Goal: Task Accomplishment & Management: Manage account settings

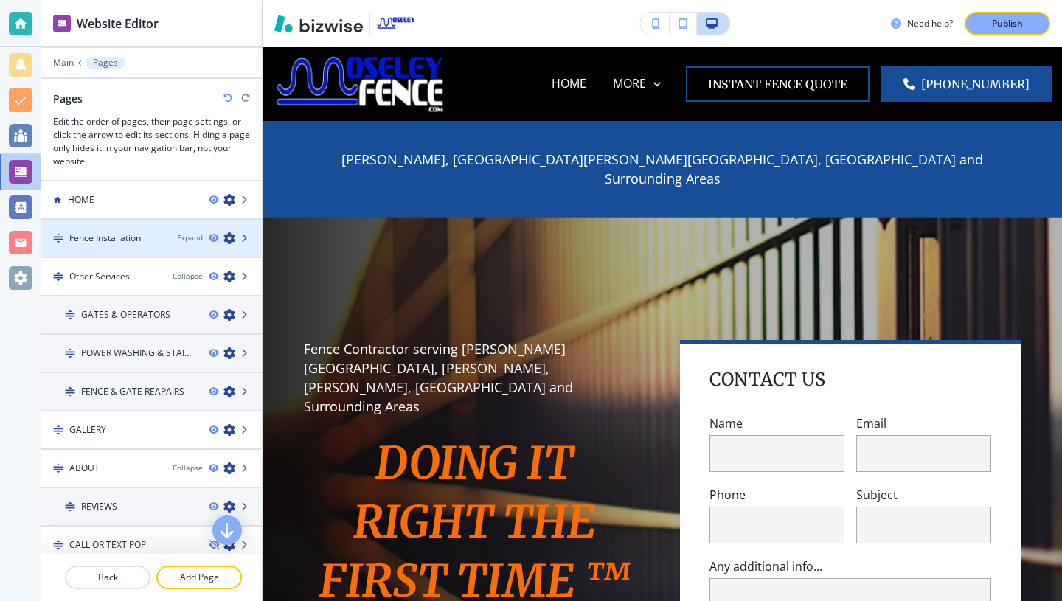
click at [241, 239] on icon at bounding box center [245, 238] width 9 height 9
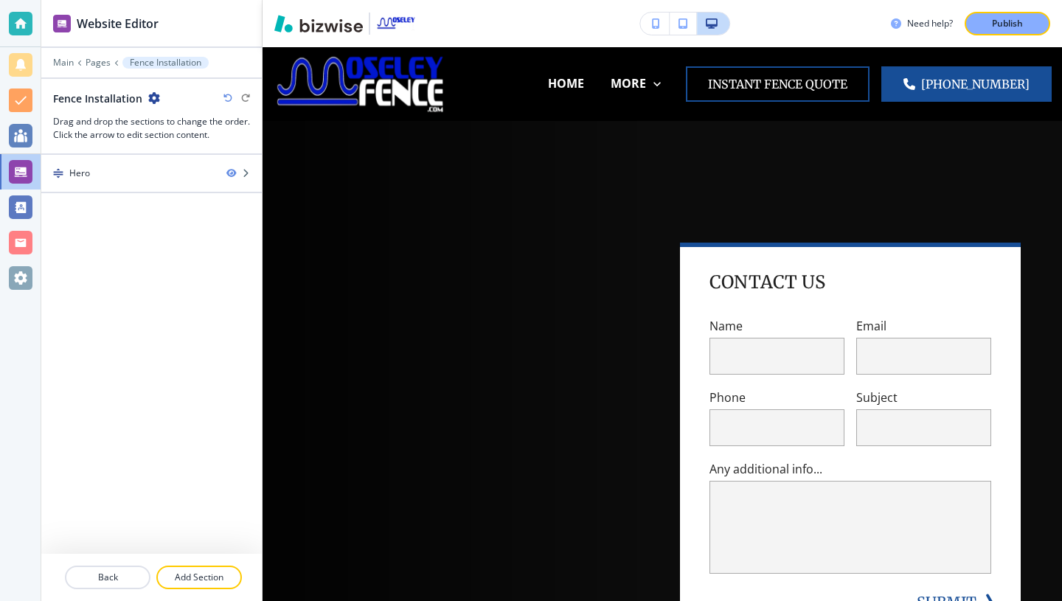
click at [123, 61] on button "Fence Installation" at bounding box center [165, 63] width 86 height 12
click at [24, 169] on div at bounding box center [21, 172] width 24 height 24
click at [73, 0] on body "Website Editor Main Pages Fence Installation Fence Installation Drag and drop t…" at bounding box center [531, 0] width 1062 height 0
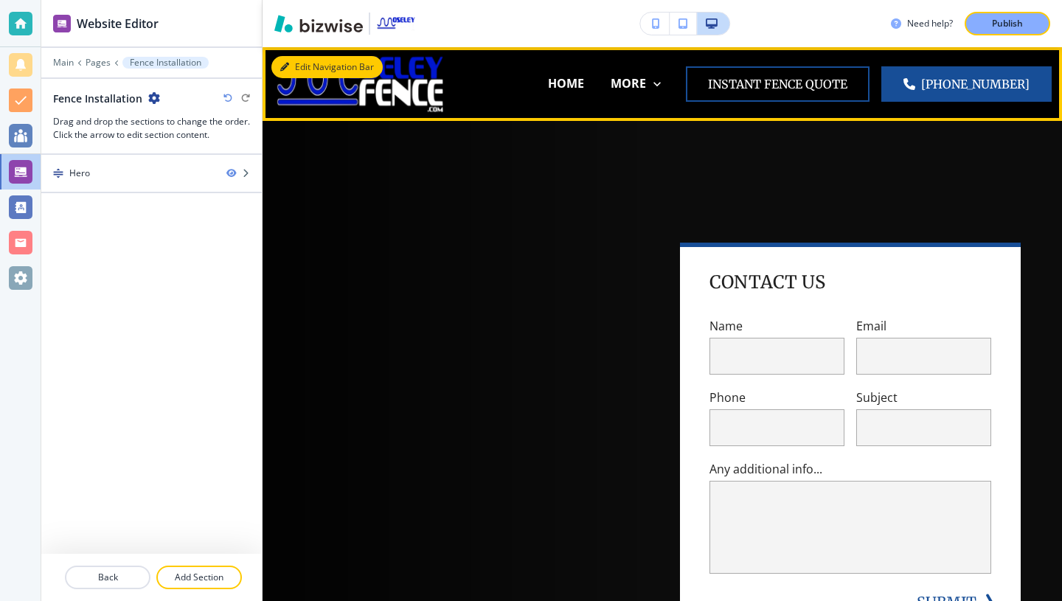
click at [304, 69] on button "Edit Navigation Bar" at bounding box center [326, 67] width 111 height 22
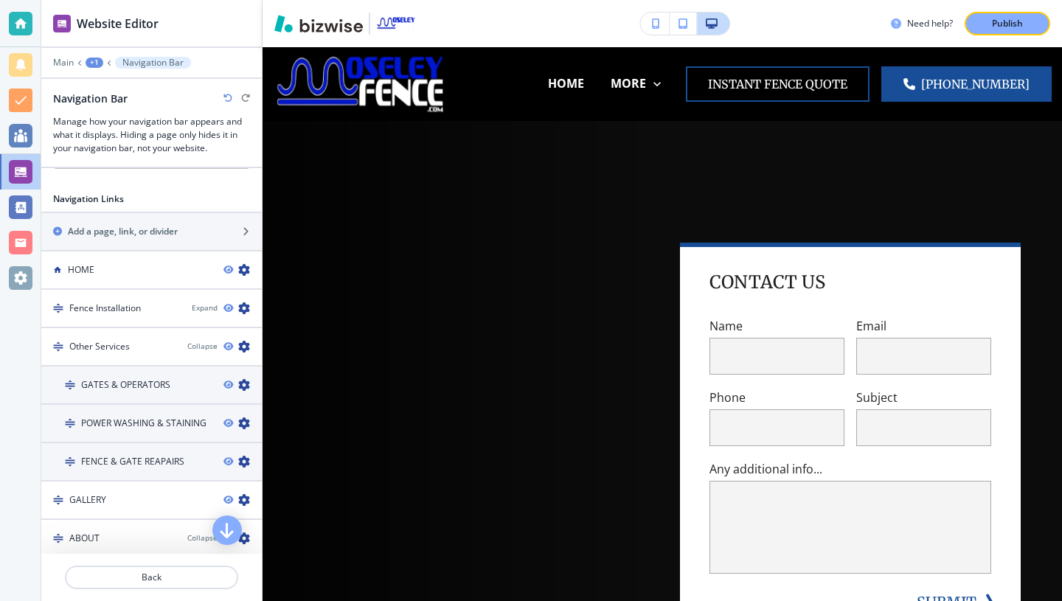
scroll to position [675, 0]
click at [243, 303] on icon "button" at bounding box center [244, 307] width 12 height 12
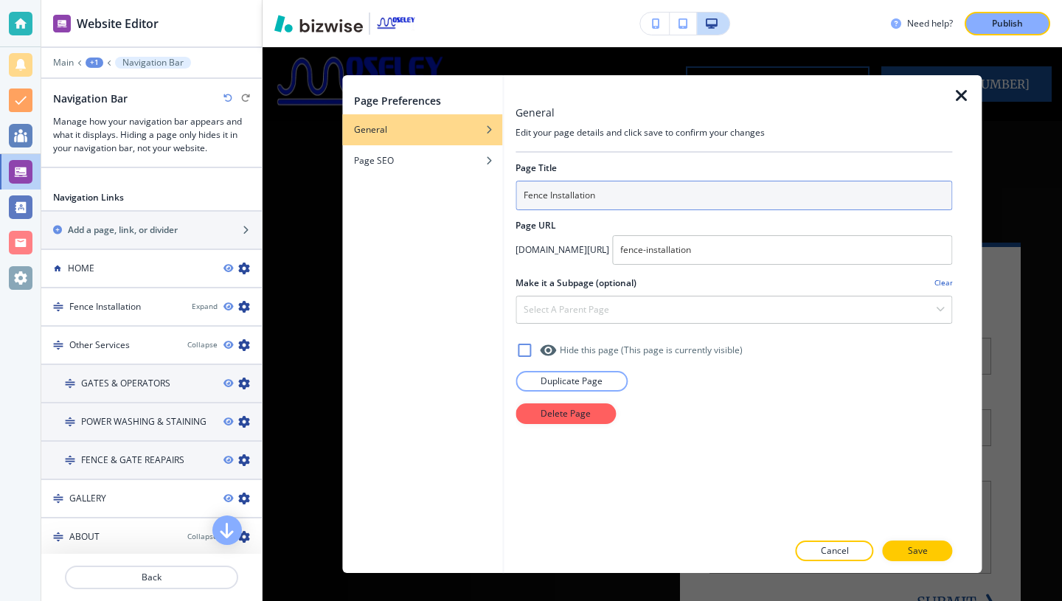
click at [559, 195] on input "Fence Installation" at bounding box center [734, 196] width 437 height 30
type input "FENCE INSTALLATION"
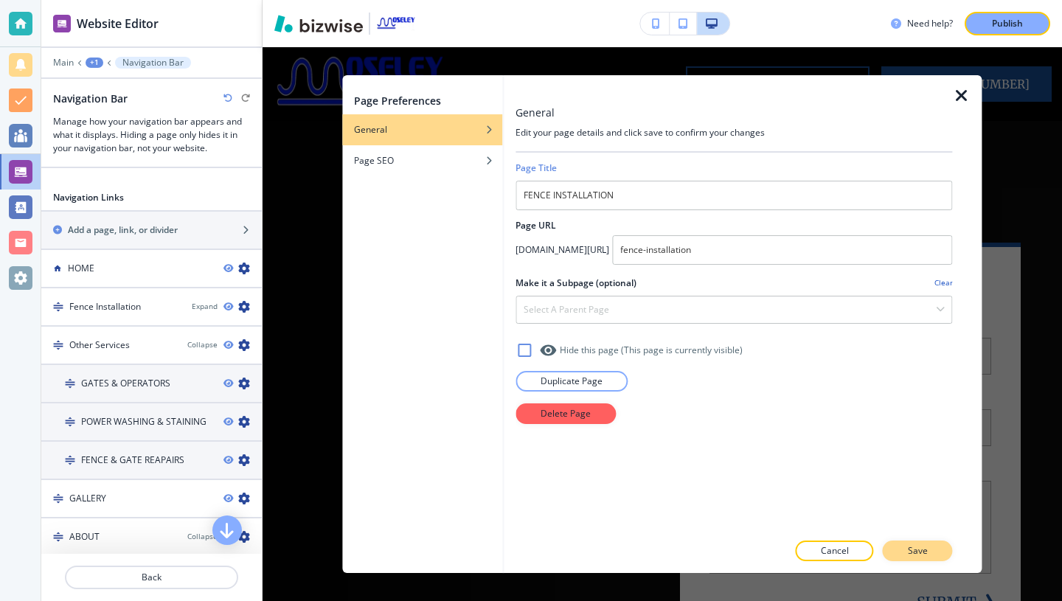
click at [915, 558] on button "Save" at bounding box center [918, 551] width 70 height 21
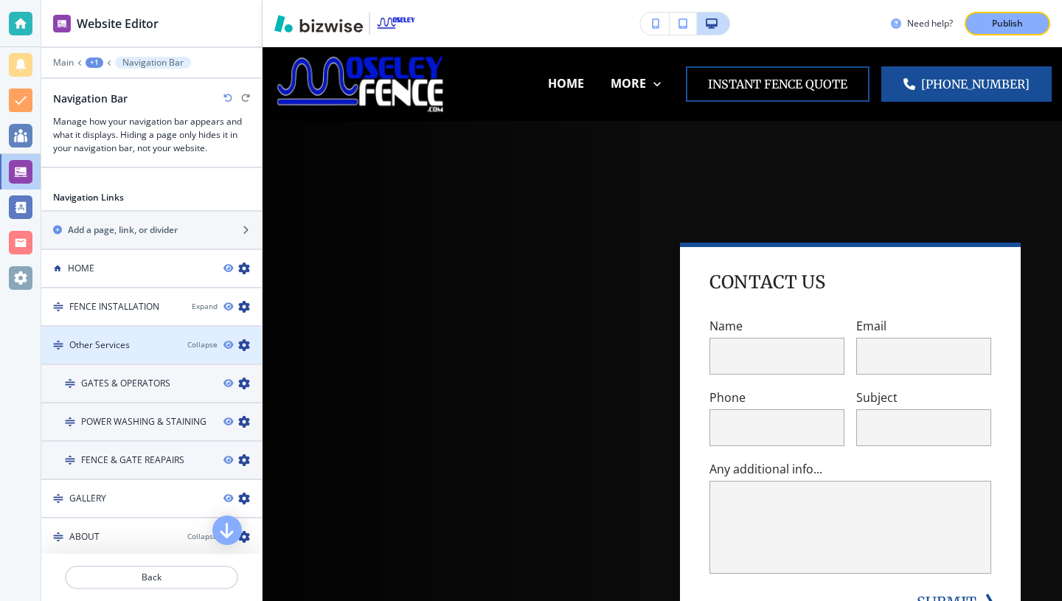
click at [159, 342] on div "Other Services" at bounding box center [108, 345] width 134 height 13
click at [243, 344] on icon "button" at bounding box center [244, 345] width 12 height 12
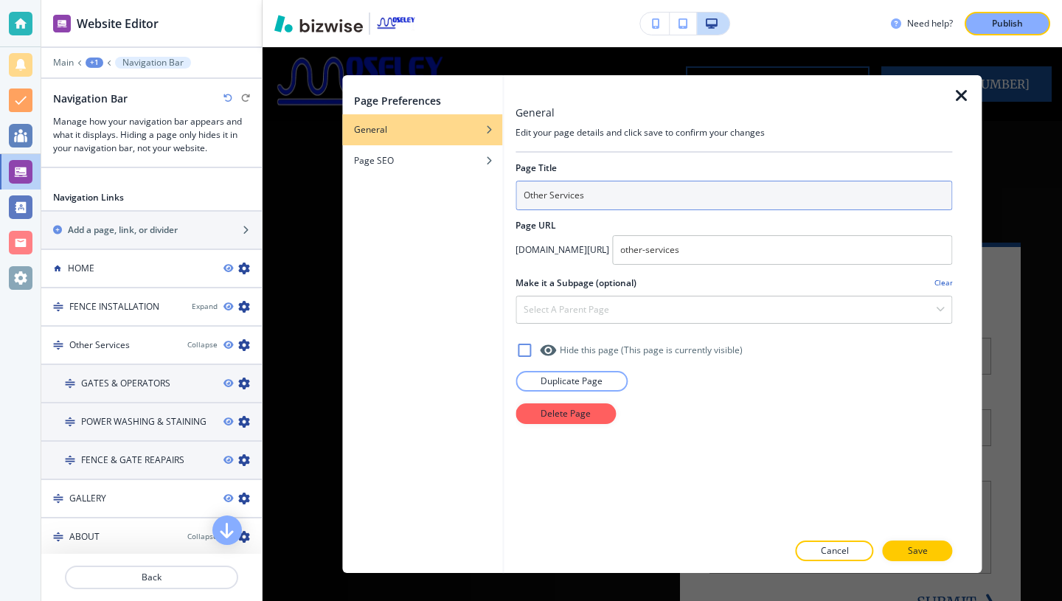
click at [558, 197] on input "Other Services" at bounding box center [734, 196] width 437 height 30
type input "OTHER SERVICES"
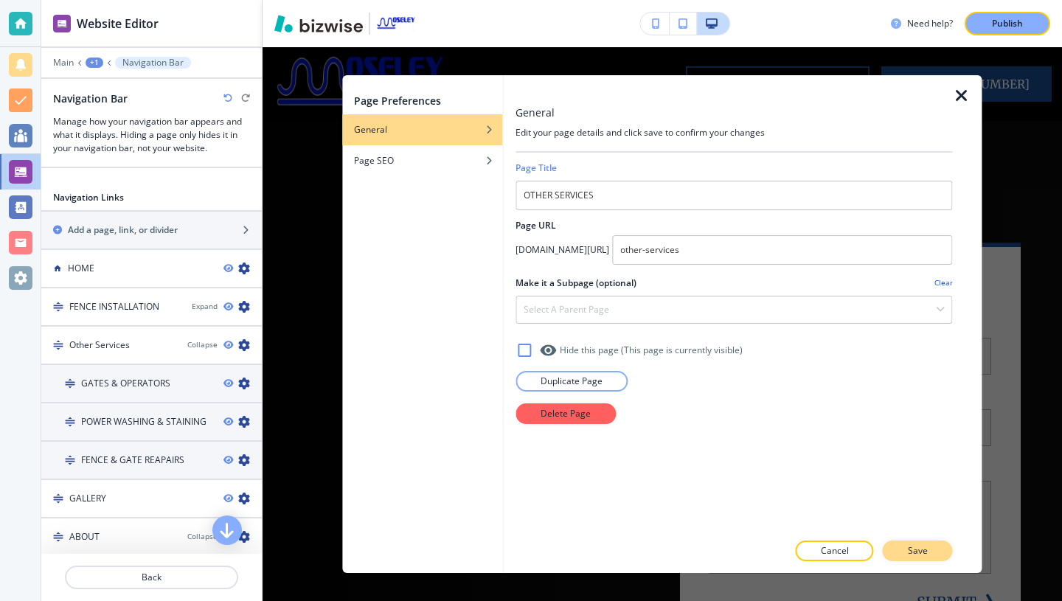
click at [909, 552] on p "Save" at bounding box center [918, 550] width 20 height 13
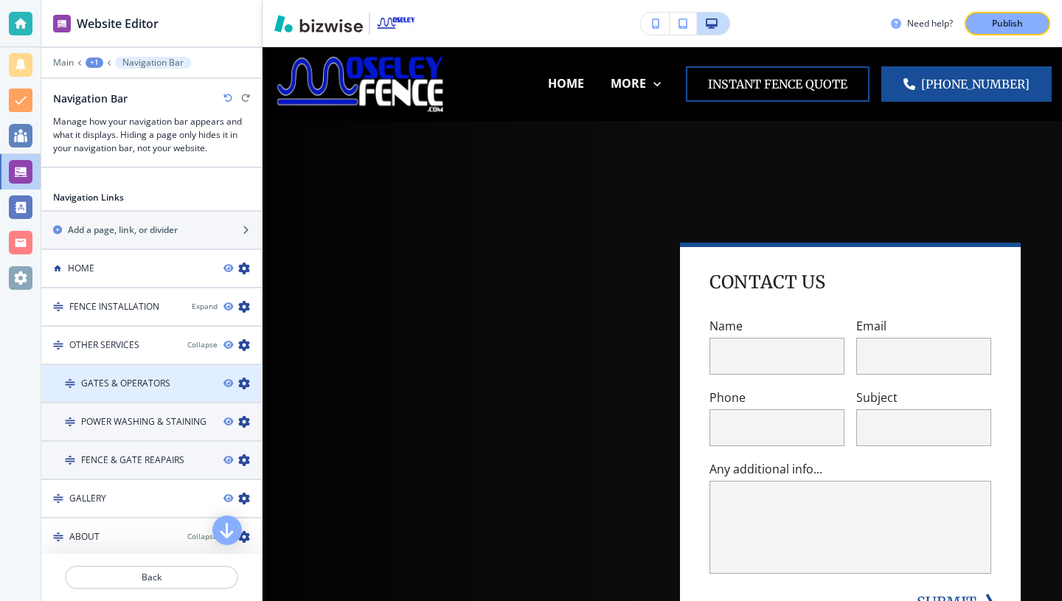
click at [119, 401] on div at bounding box center [151, 396] width 221 height 12
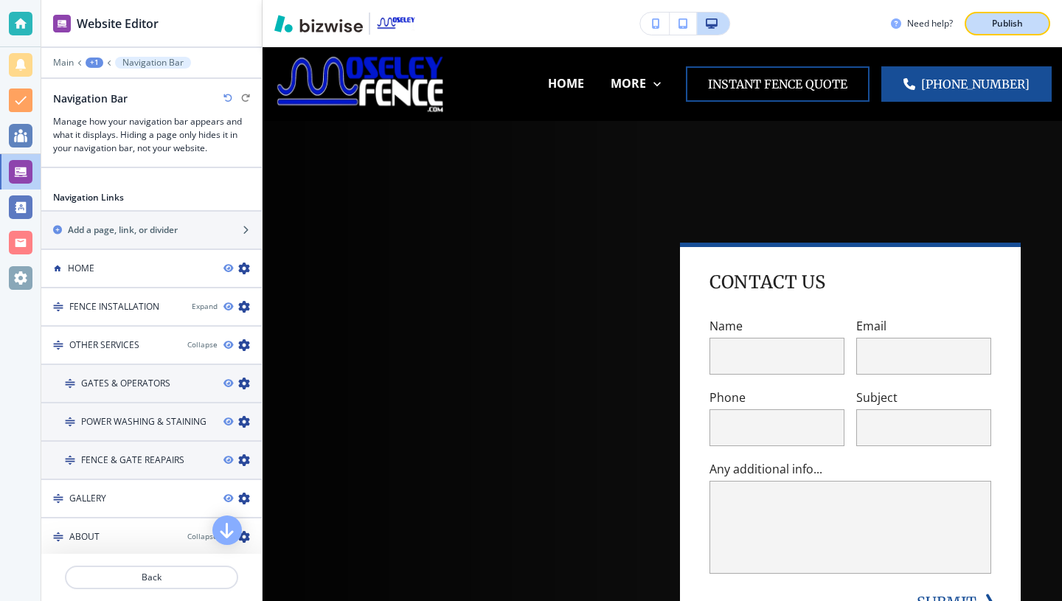
click at [1020, 24] on p "Publish" at bounding box center [1007, 23] width 31 height 13
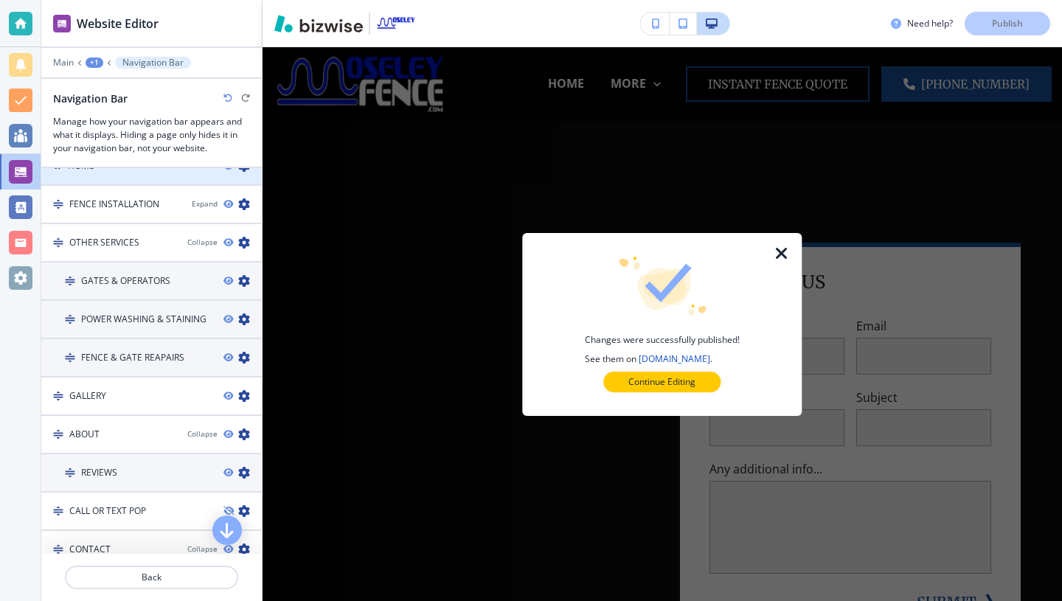
scroll to position [878, 0]
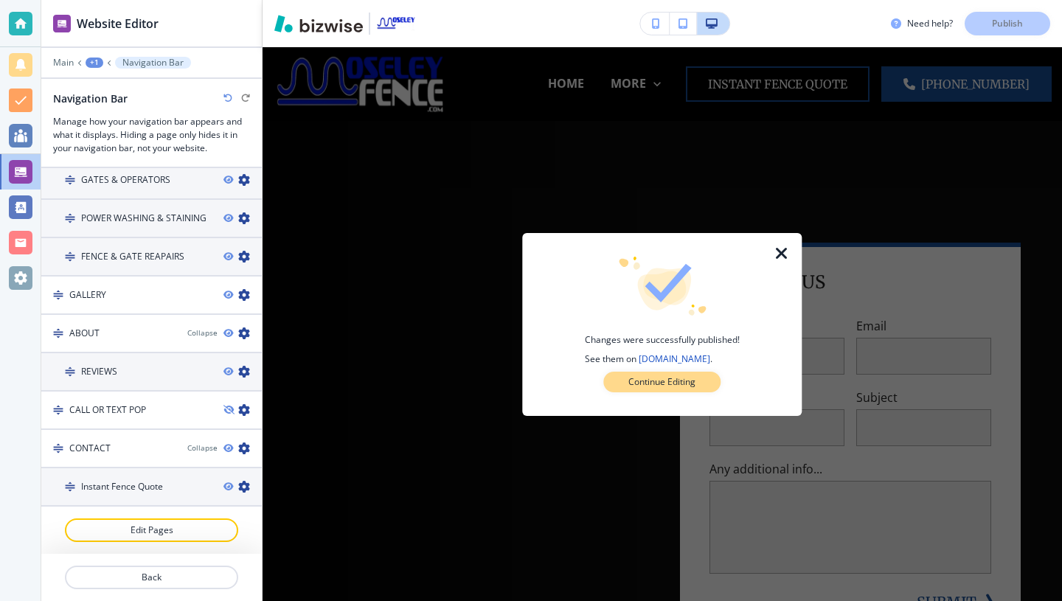
click at [676, 377] on p "Continue Editing" at bounding box center [661, 381] width 67 height 13
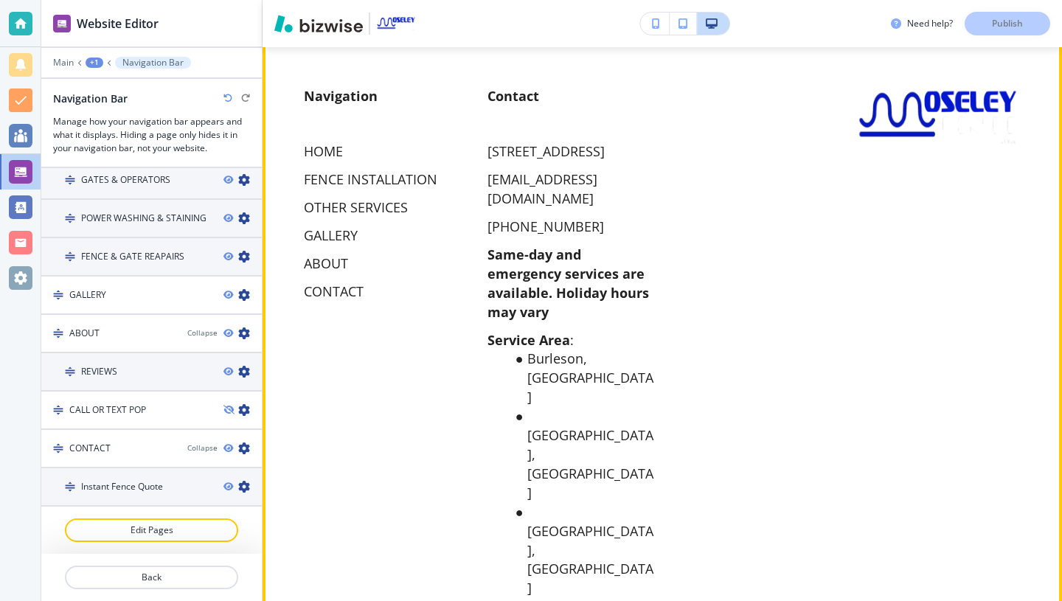
scroll to position [782, 0]
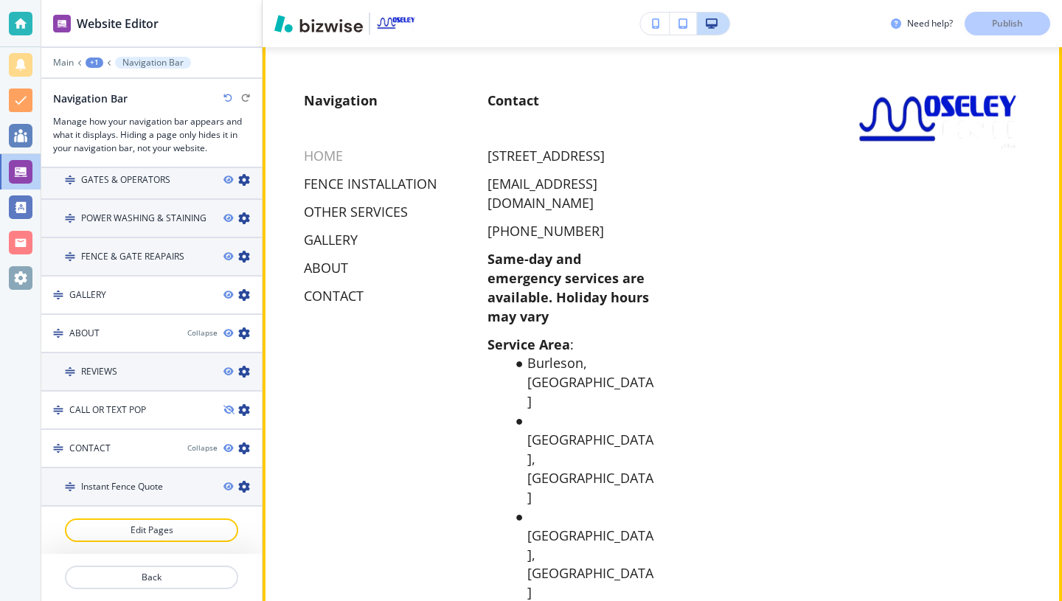
click at [313, 156] on p "HOME" at bounding box center [323, 156] width 39 height 19
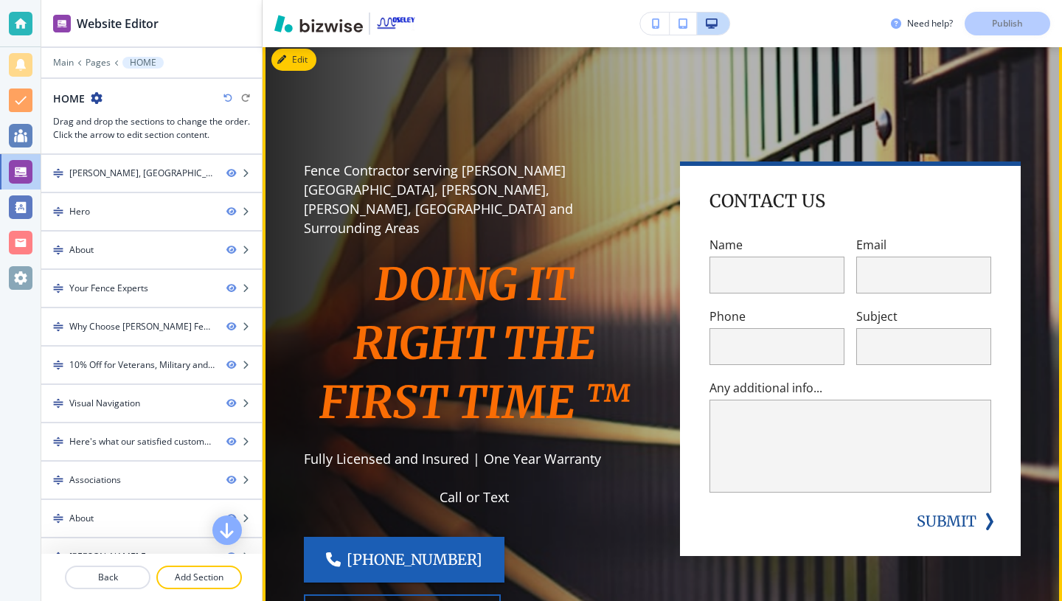
scroll to position [202, 0]
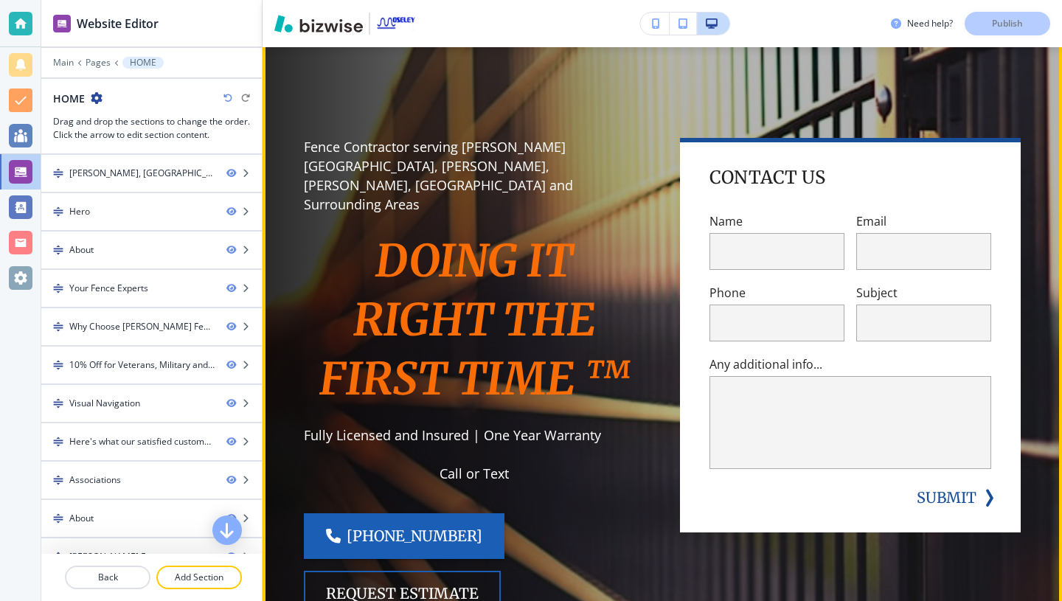
click at [389, 426] on p "Fully Licensed and Insured | One Year Warranty" at bounding box center [474, 435] width 341 height 19
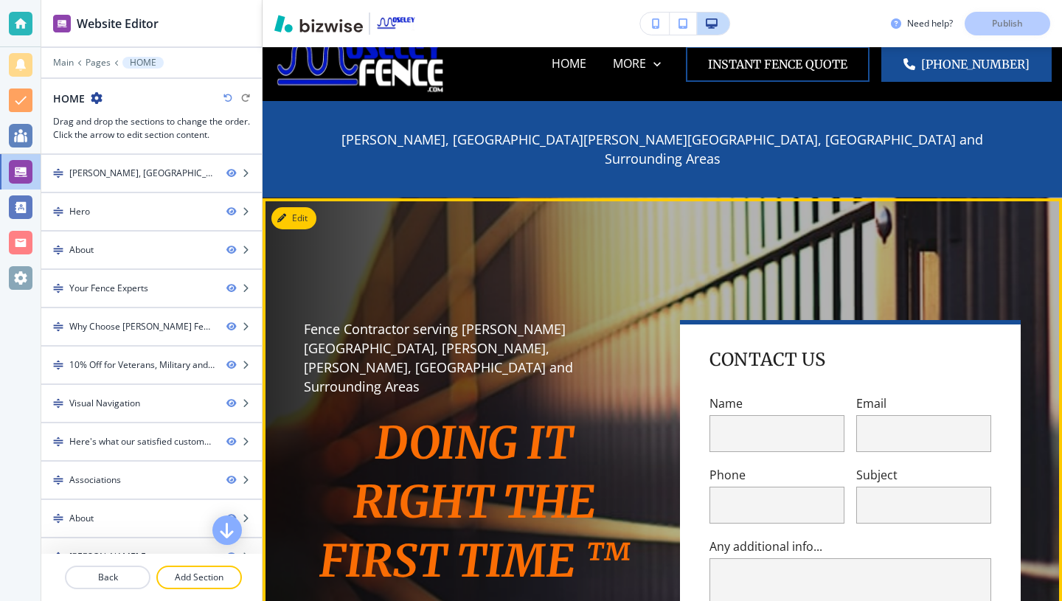
scroll to position [19, 0]
click at [288, 215] on icon "button" at bounding box center [284, 219] width 9 height 9
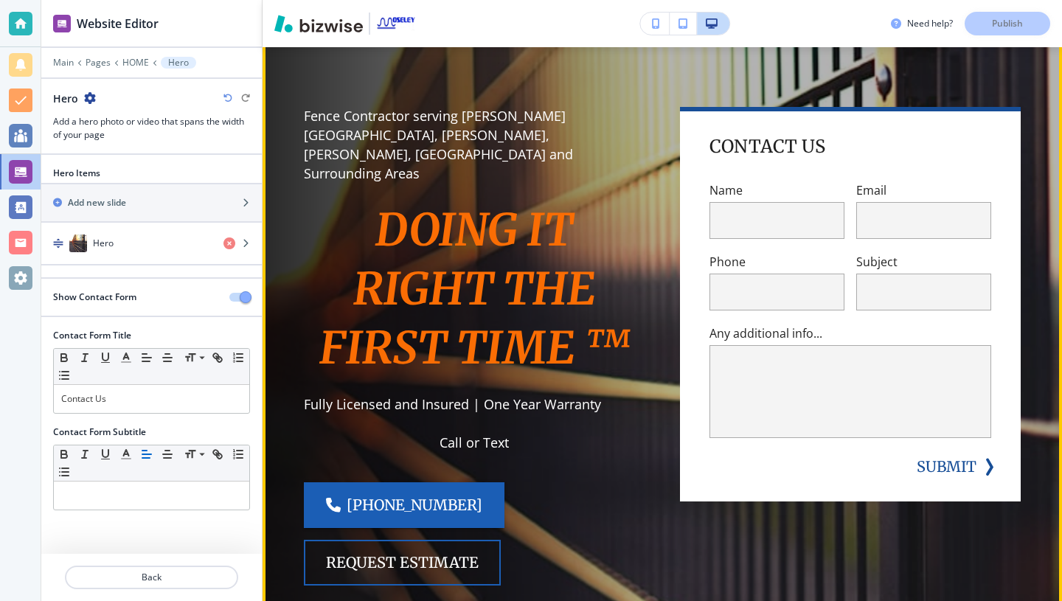
scroll to position [232, 0]
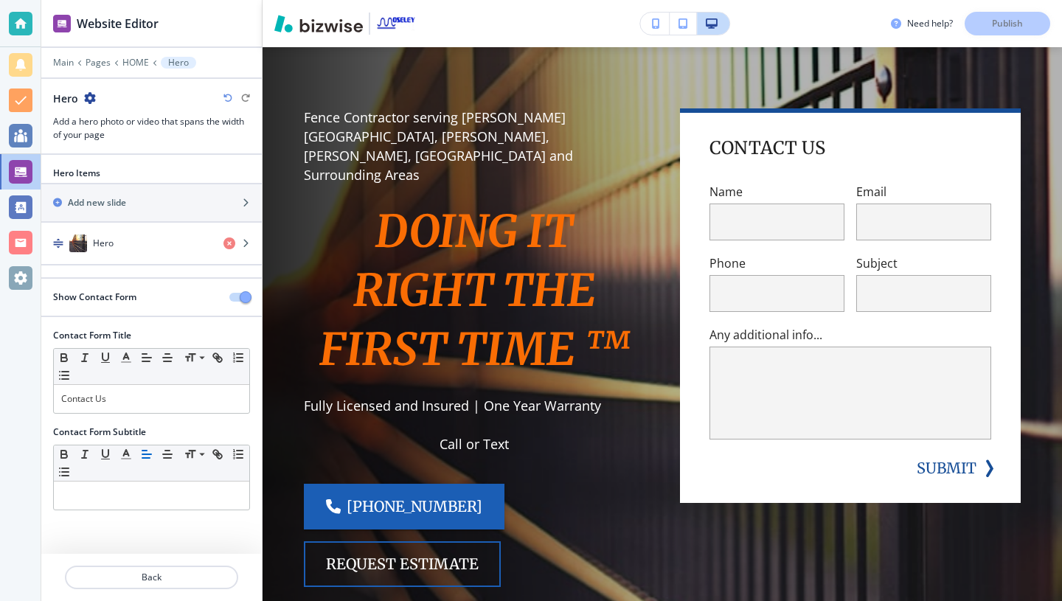
click at [121, 426] on h2 "Contact Form Subtitle" at bounding box center [99, 432] width 93 height 13
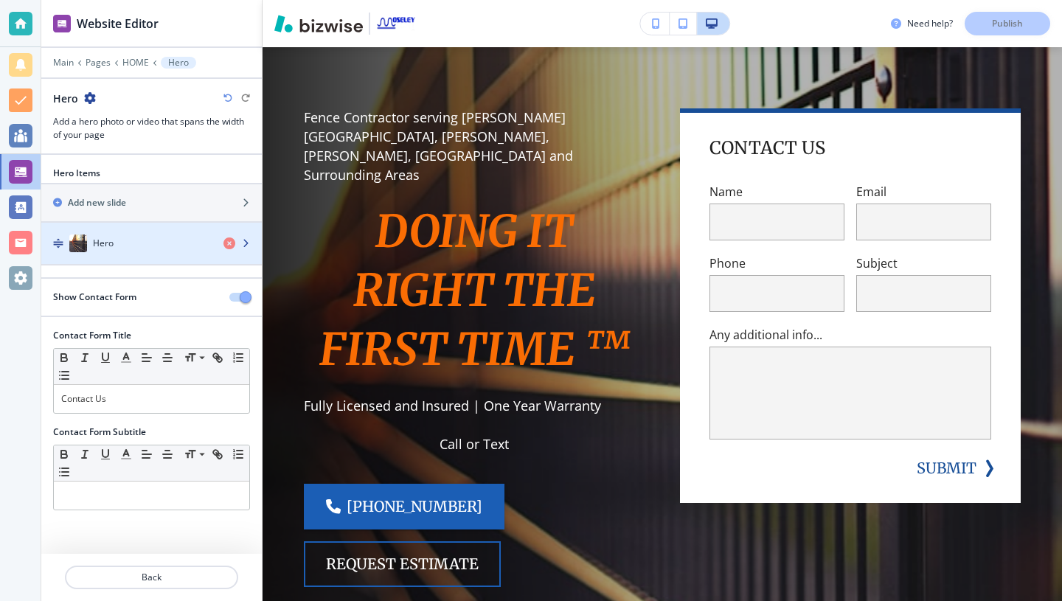
click at [129, 244] on div "Hero" at bounding box center [126, 244] width 170 height 18
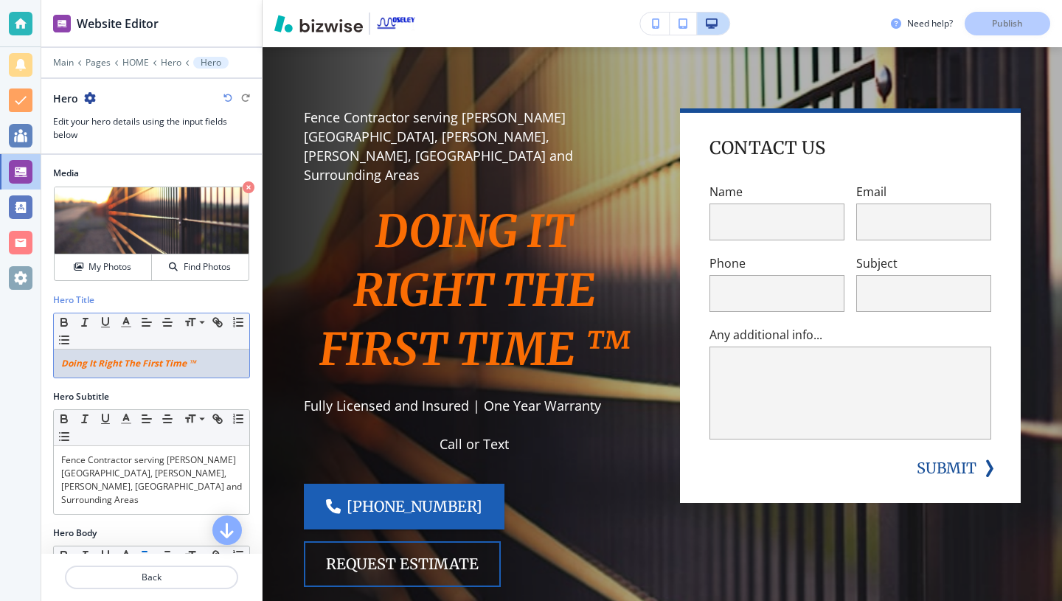
click at [223, 360] on p "Doing It Right The First Time ™" at bounding box center [151, 363] width 181 height 13
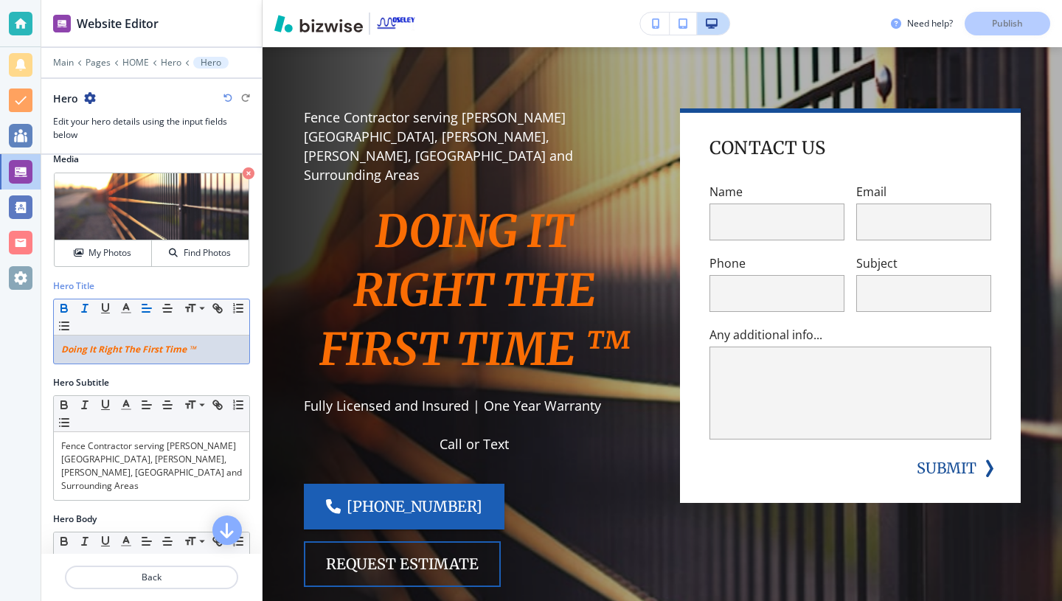
scroll to position [21, 0]
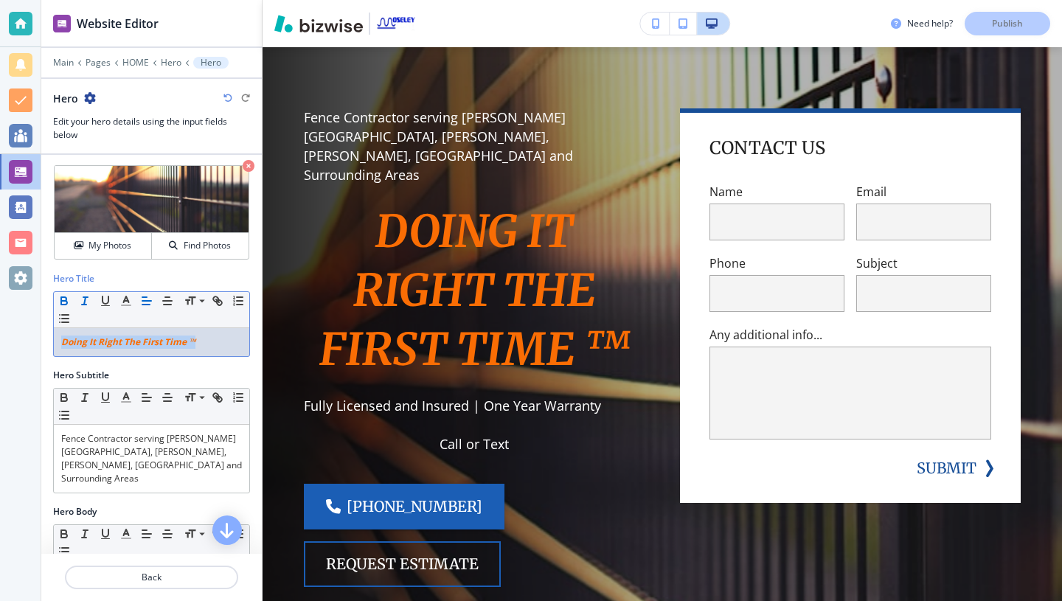
drag, startPoint x: 202, startPoint y: 344, endPoint x: 84, endPoint y: 333, distance: 118.5
click at [82, 333] on div "Doing It Right The First Time ™" at bounding box center [151, 342] width 195 height 28
click at [196, 318] on span at bounding box center [200, 322] width 33 height 18
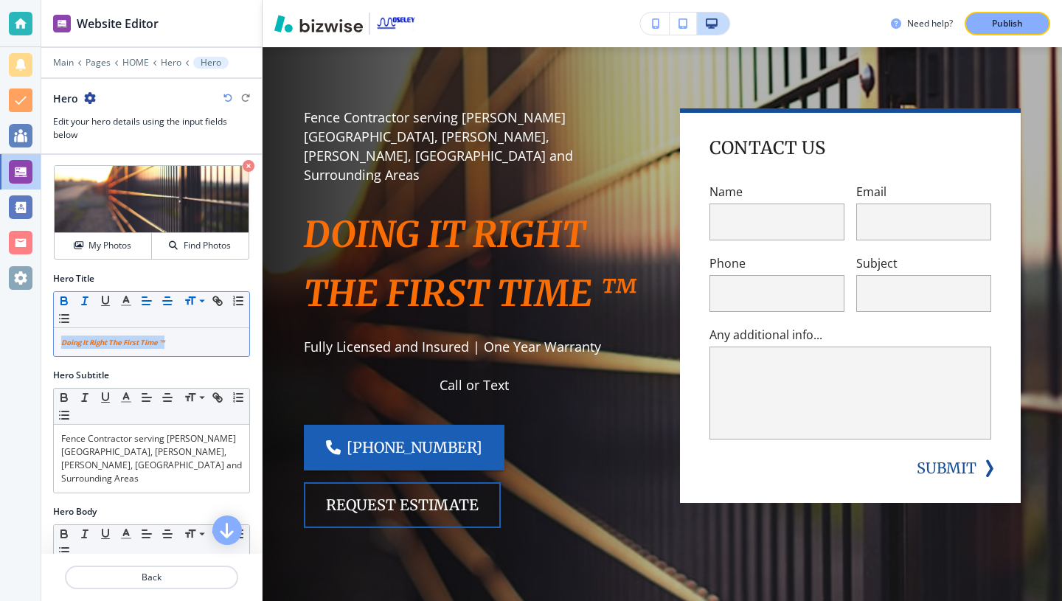
click at [169, 297] on icon "button" at bounding box center [167, 300] width 13 height 13
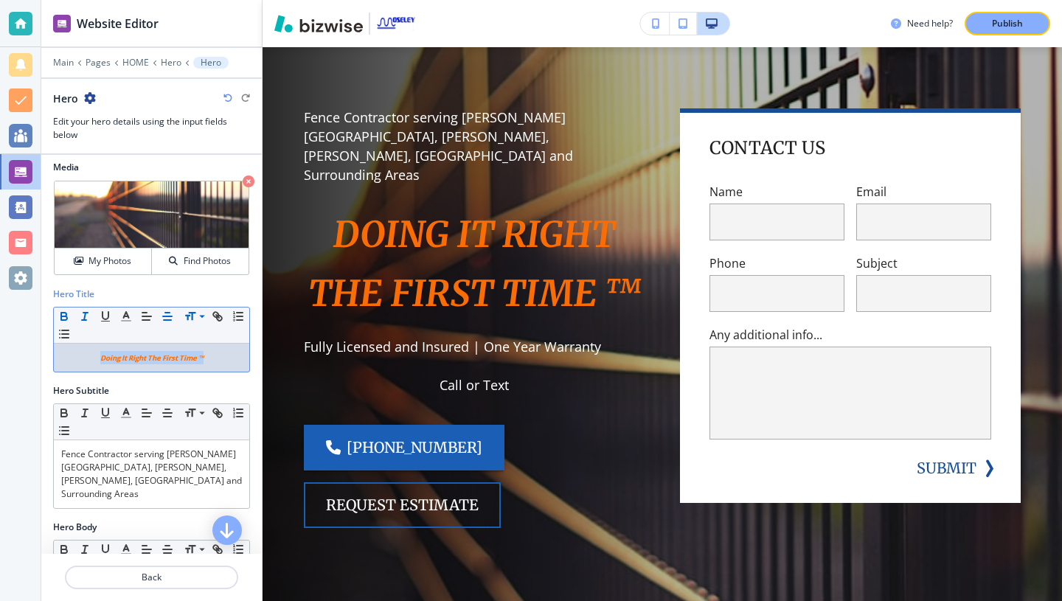
scroll to position [0, 0]
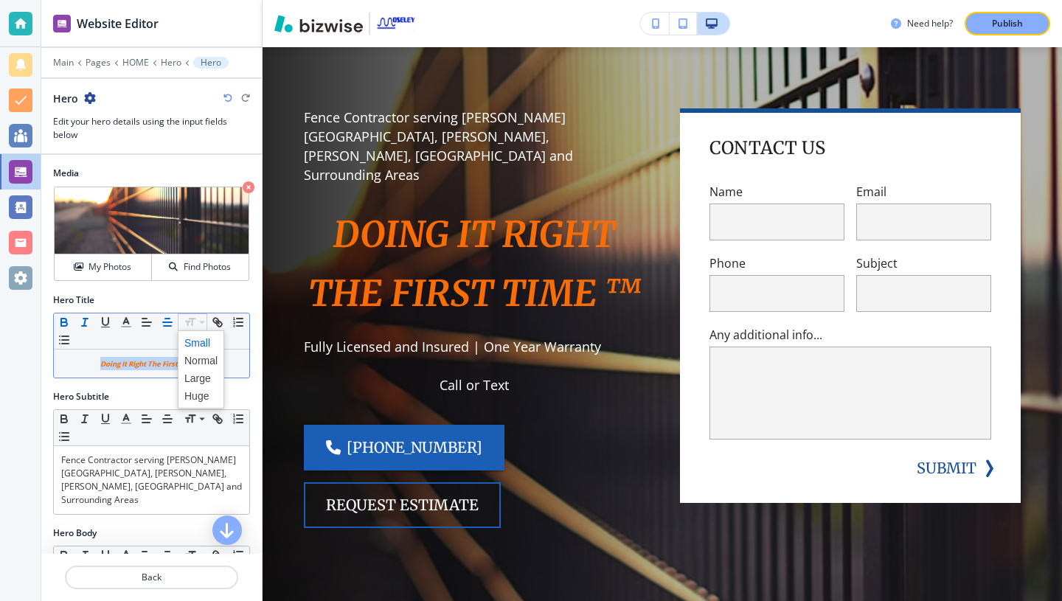
click at [229, 357] on p "Doing It Right The First Time ™" at bounding box center [151, 363] width 181 height 13
click at [206, 364] on p "Doing It Right The First Time ™" at bounding box center [151, 363] width 181 height 13
click at [237, 363] on p "Doing It Right The First Time ™" at bounding box center [151, 363] width 181 height 13
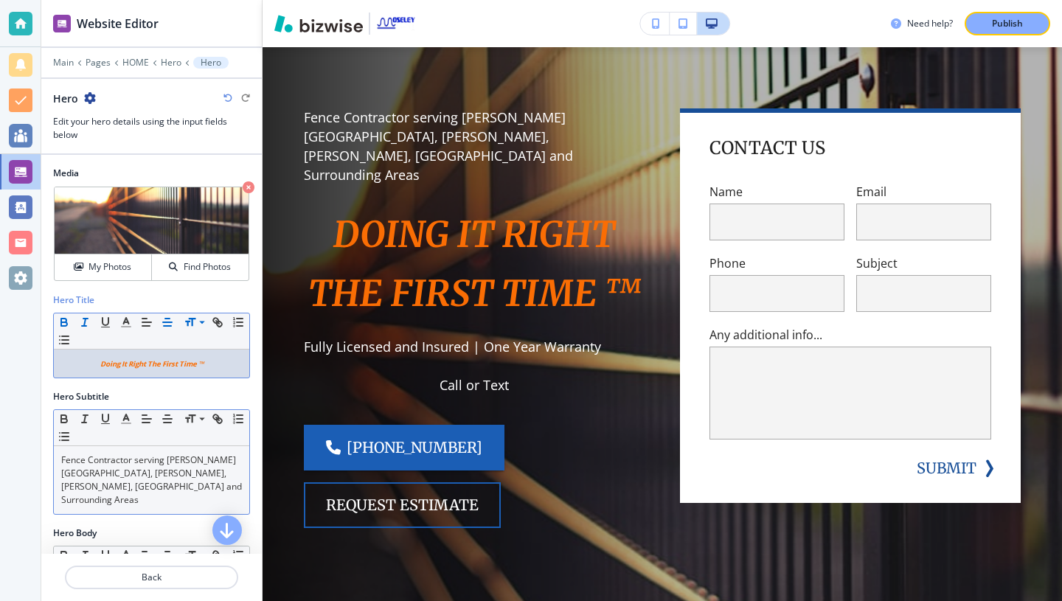
click at [157, 472] on p "Fence Contractor serving [PERSON_NAME][GEOGRAPHIC_DATA], [PERSON_NAME], [PERSON…" at bounding box center [151, 480] width 181 height 53
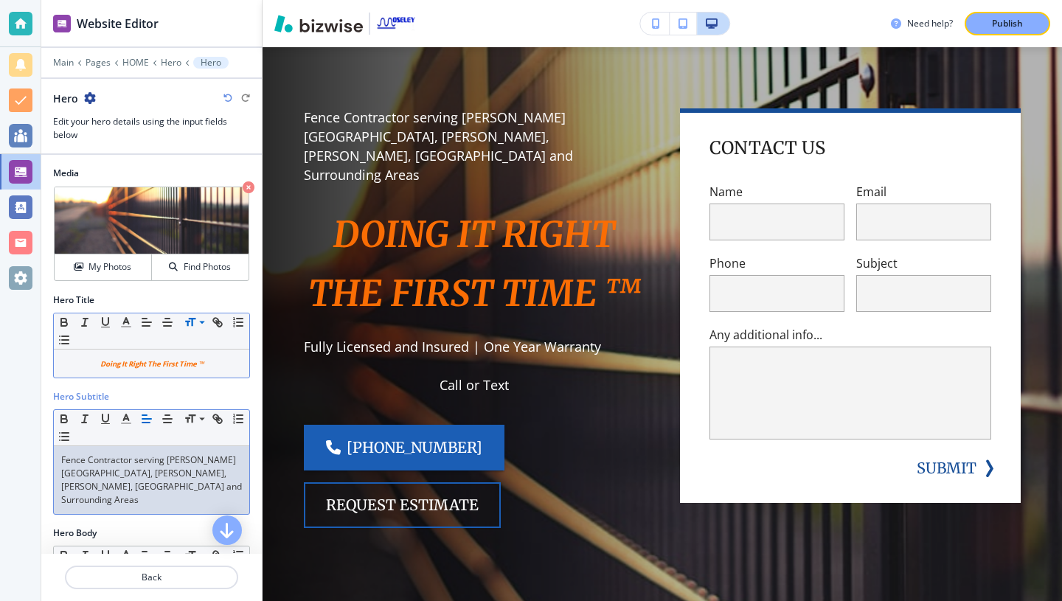
click at [165, 371] on div "Doing It Right The First Time ™" at bounding box center [151, 364] width 195 height 28
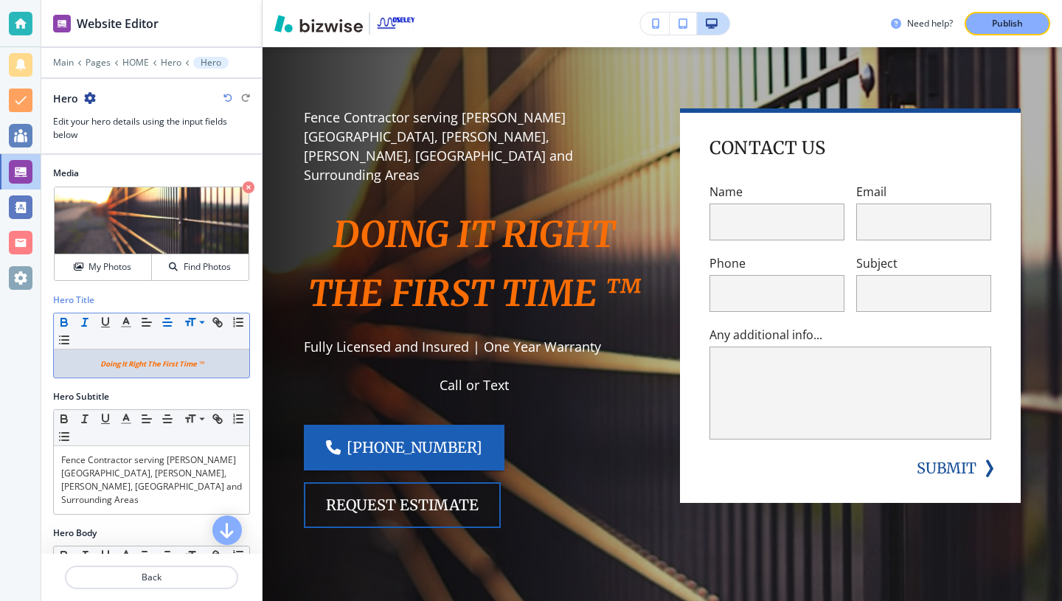
click at [165, 371] on div "Doing It Right The First Time ™" at bounding box center [151, 364] width 195 height 28
click at [150, 327] on icon "button" at bounding box center [146, 322] width 13 height 13
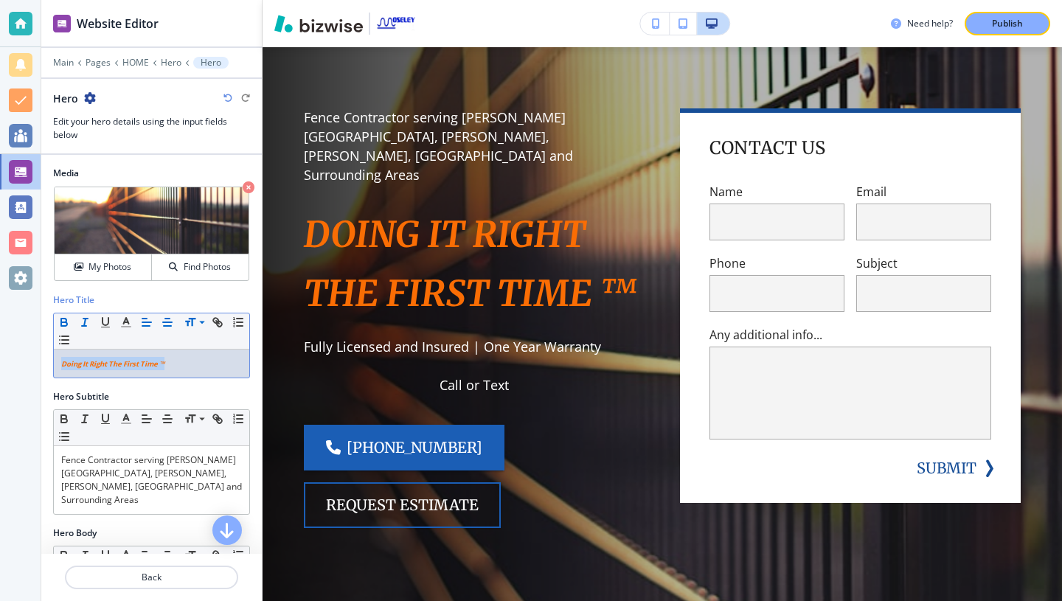
click at [164, 323] on icon "button" at bounding box center [167, 322] width 13 height 13
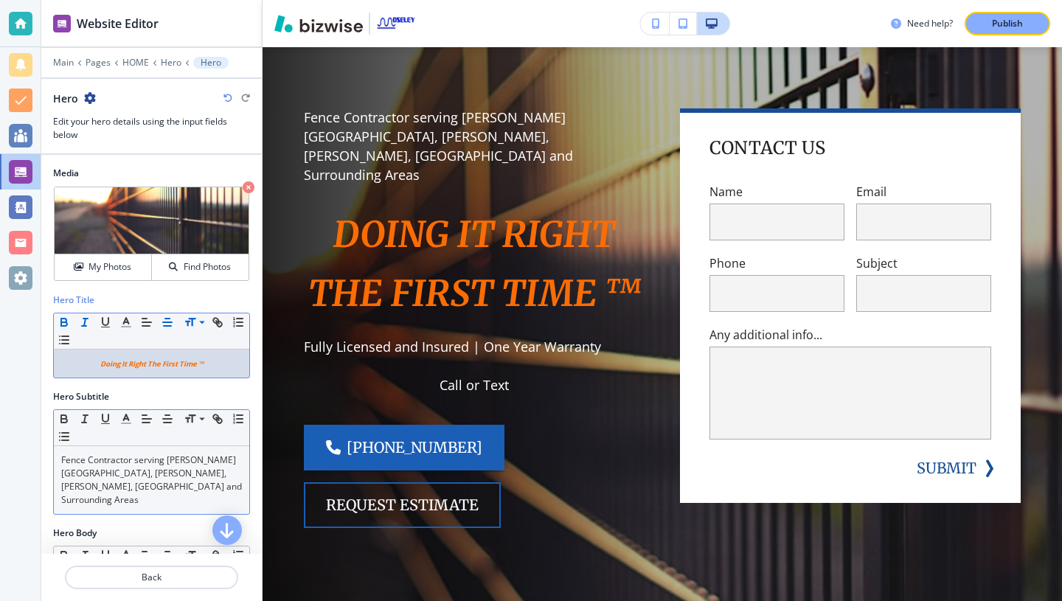
click at [112, 460] on p "Fence Contractor serving [PERSON_NAME][GEOGRAPHIC_DATA], [PERSON_NAME], [PERSON…" at bounding box center [151, 480] width 181 height 53
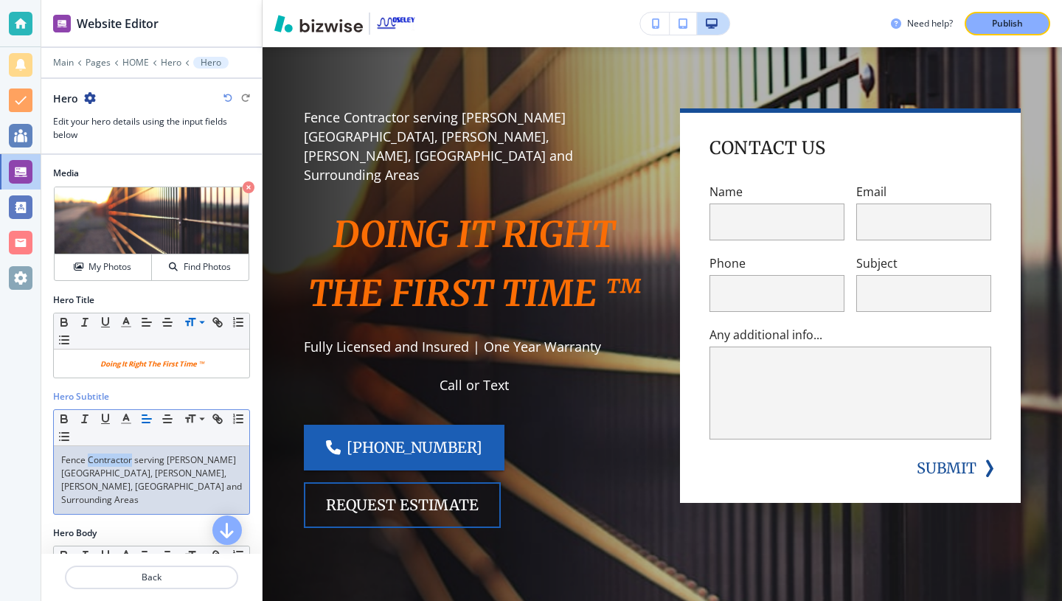
click at [112, 460] on p "Fence Contractor serving [PERSON_NAME][GEOGRAPHIC_DATA], [PERSON_NAME], [PERSON…" at bounding box center [151, 480] width 181 height 53
click at [167, 419] on line "button" at bounding box center [167, 419] width 9 height 0
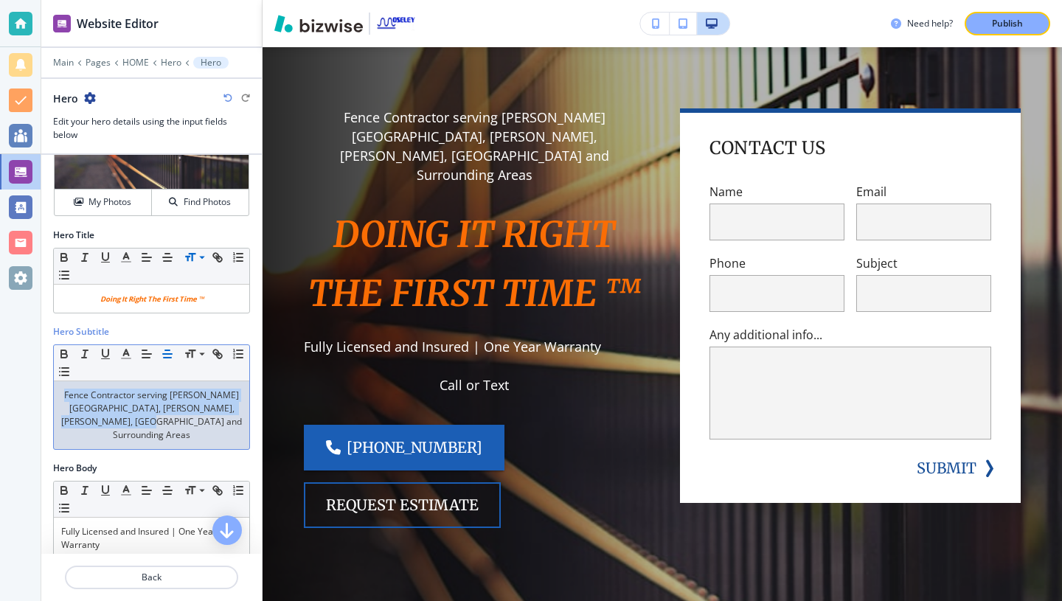
scroll to position [75, 0]
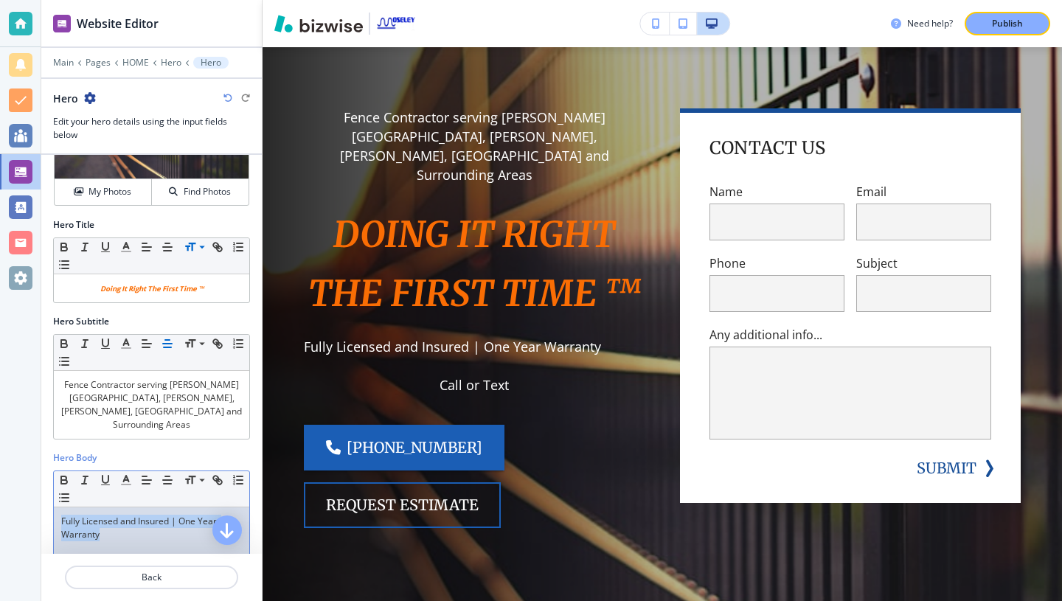
drag, startPoint x: 111, startPoint y: 520, endPoint x: 58, endPoint y: 503, distance: 55.8
click at [58, 507] on div "Fully Licensed and Insured | One Year Warranty Call or Text" at bounding box center [151, 603] width 195 height 192
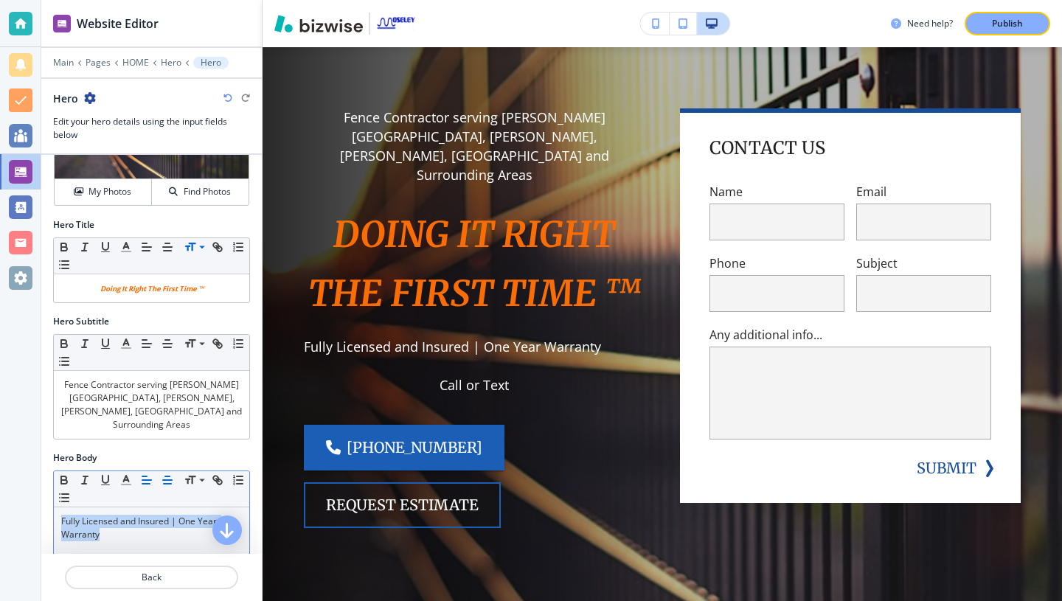
click at [165, 480] on line "button" at bounding box center [167, 480] width 9 height 0
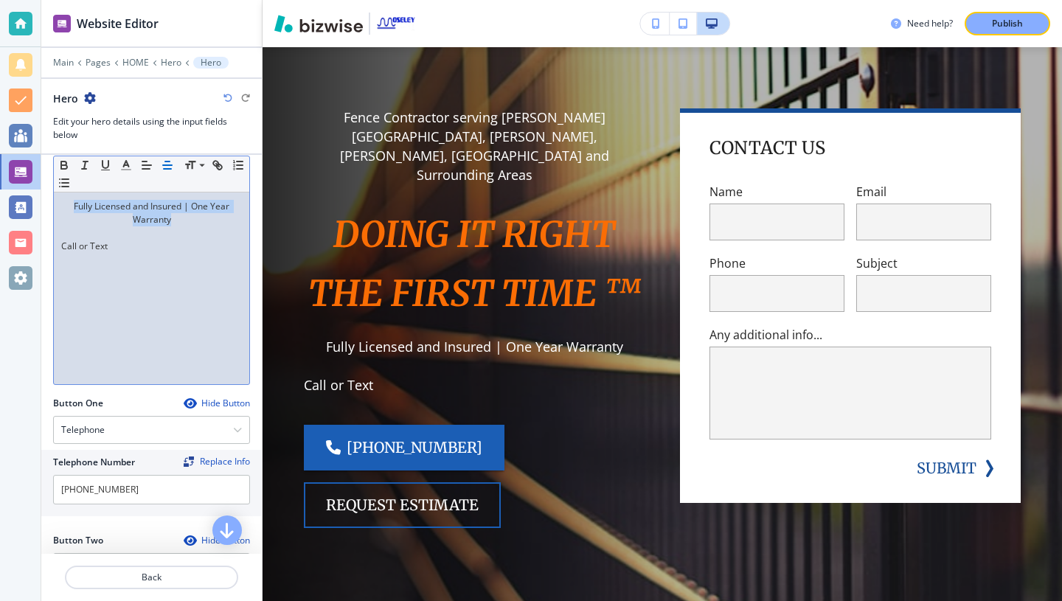
scroll to position [392, 0]
click at [86, 238] on p "Call or Text" at bounding box center [151, 244] width 181 height 13
click at [170, 165] on icon "button" at bounding box center [167, 163] width 13 height 13
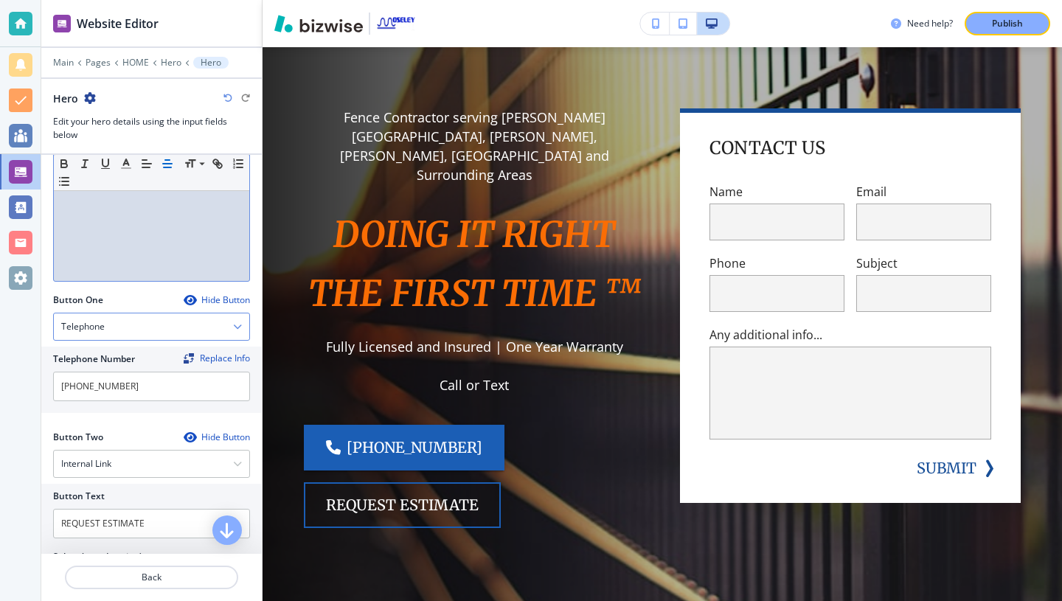
scroll to position [495, 0]
click at [988, 26] on div "Publish" at bounding box center [1007, 23] width 47 height 13
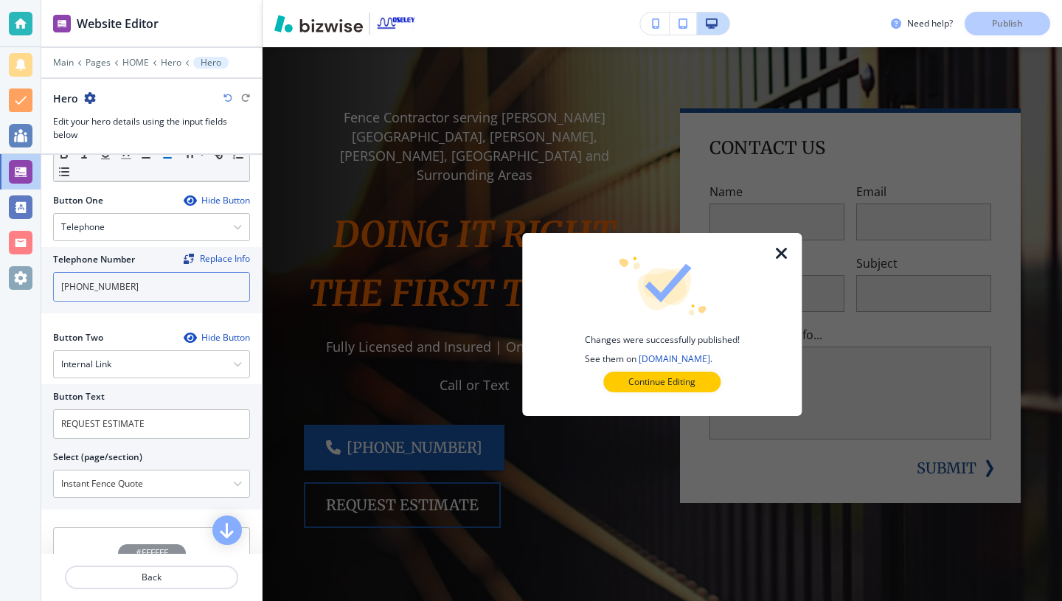
scroll to position [643, 0]
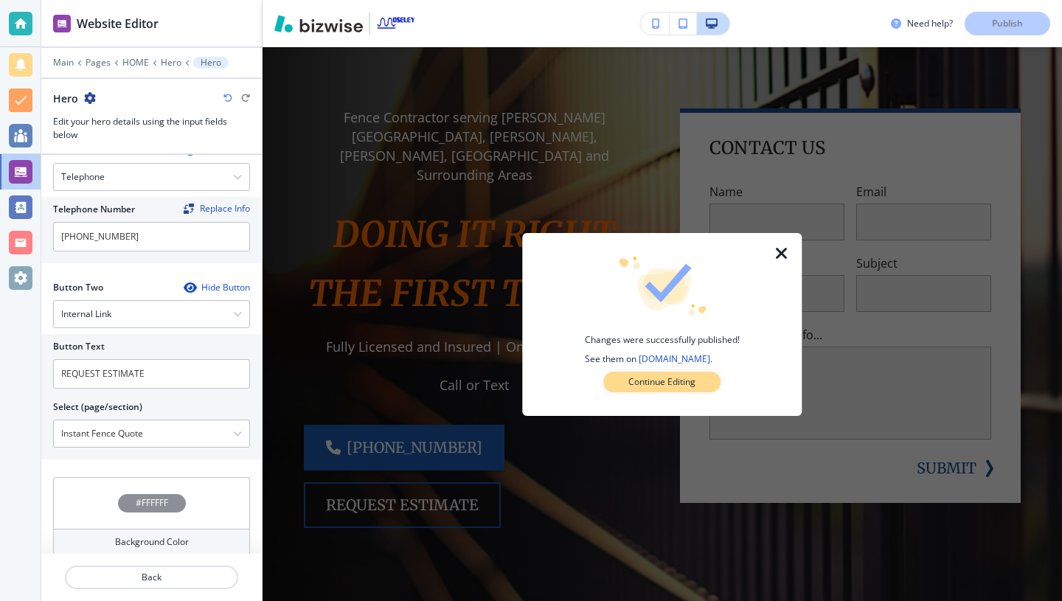
click at [679, 378] on p "Continue Editing" at bounding box center [661, 381] width 67 height 13
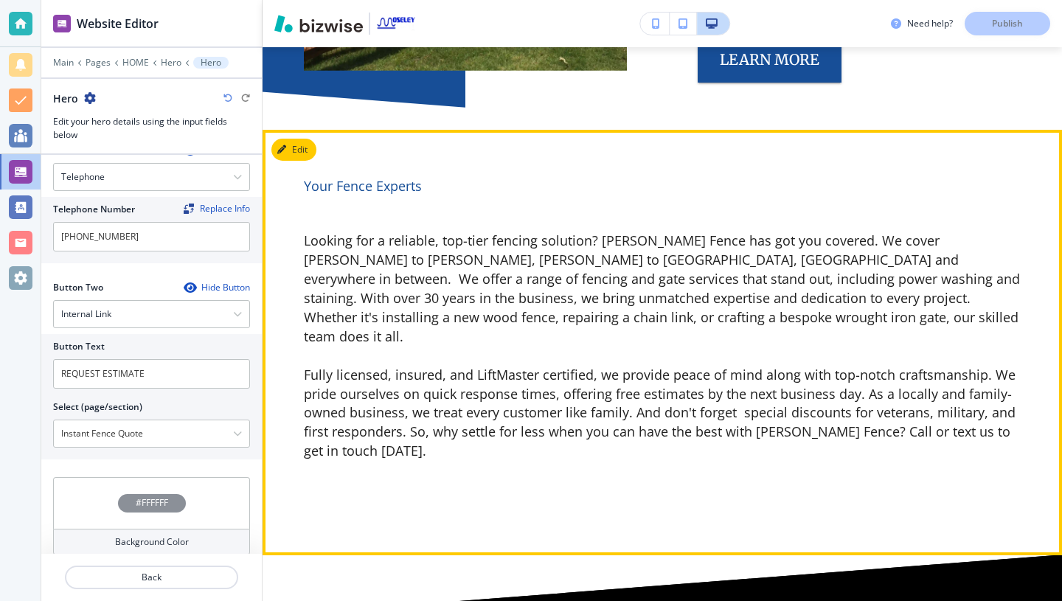
scroll to position [2900, 0]
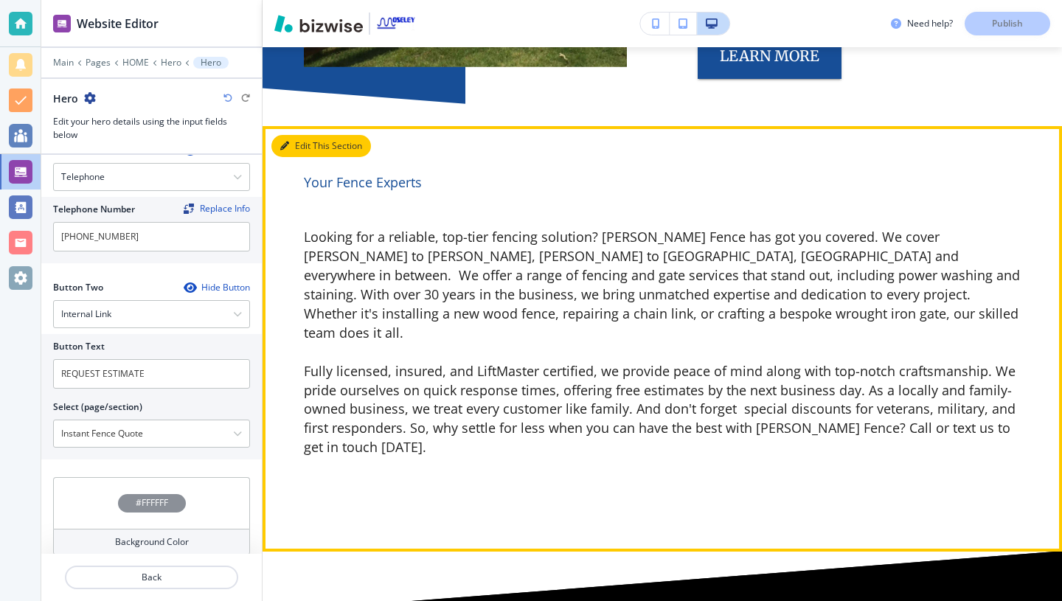
click at [307, 135] on button "Edit This Section" at bounding box center [321, 146] width 100 height 22
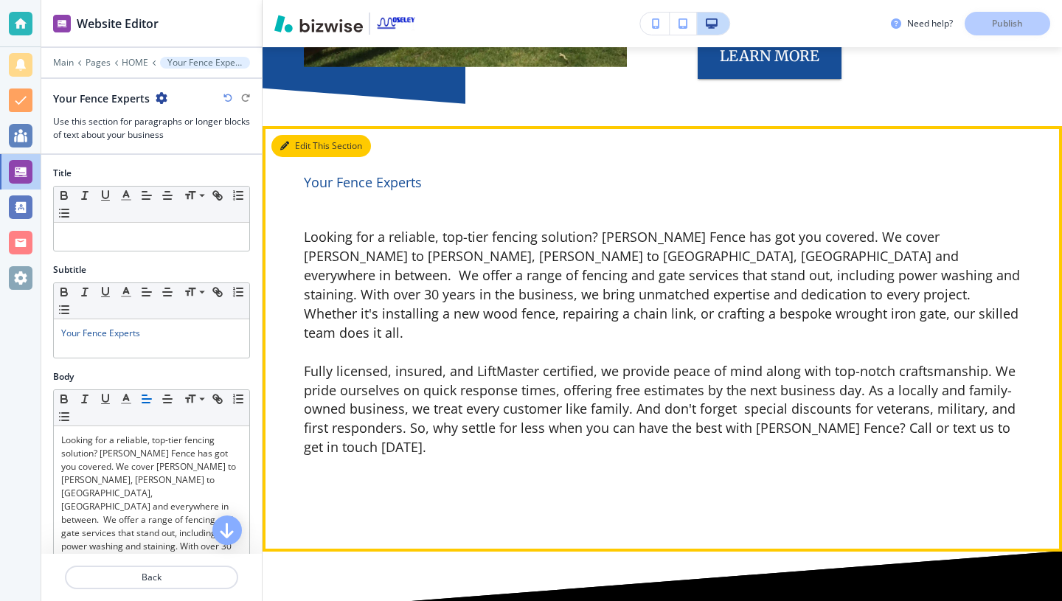
scroll to position [2897, 0]
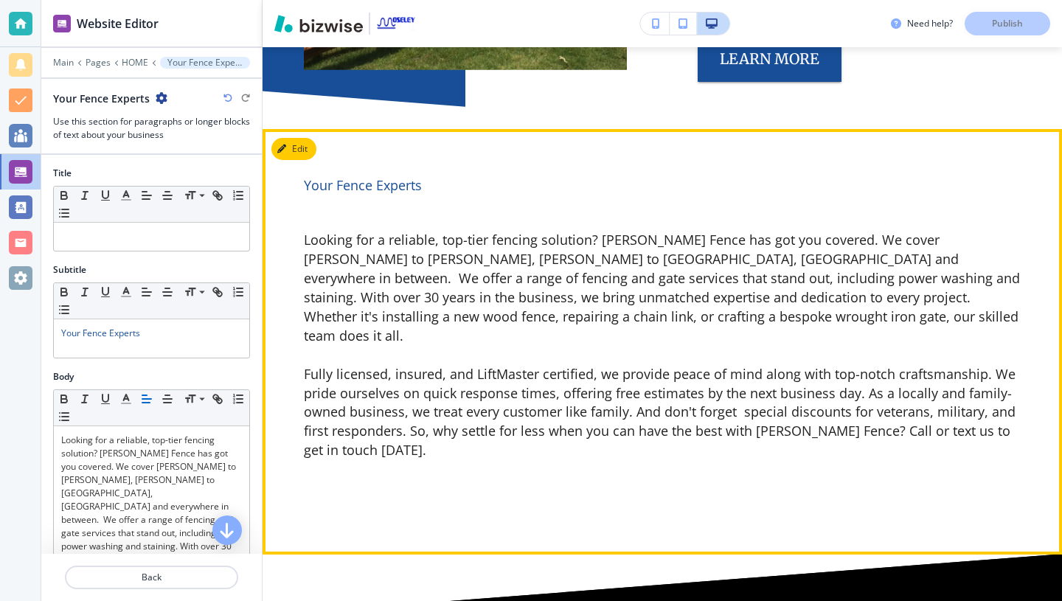
click at [741, 365] on p "Fully licensed, insured, and LiftMaster certified, we provide peace of mind alo…" at bounding box center [662, 413] width 717 height 96
click at [302, 138] on button "Edit" at bounding box center [293, 149] width 45 height 22
click at [743, 365] on p "Fully licensed, insured, and LiftMaster certified, we provide peace of mind alo…" at bounding box center [662, 413] width 717 height 96
click at [741, 365] on p "Fully licensed, insured, and LiftMaster certified, we provide peace of mind alo…" at bounding box center [662, 413] width 717 height 96
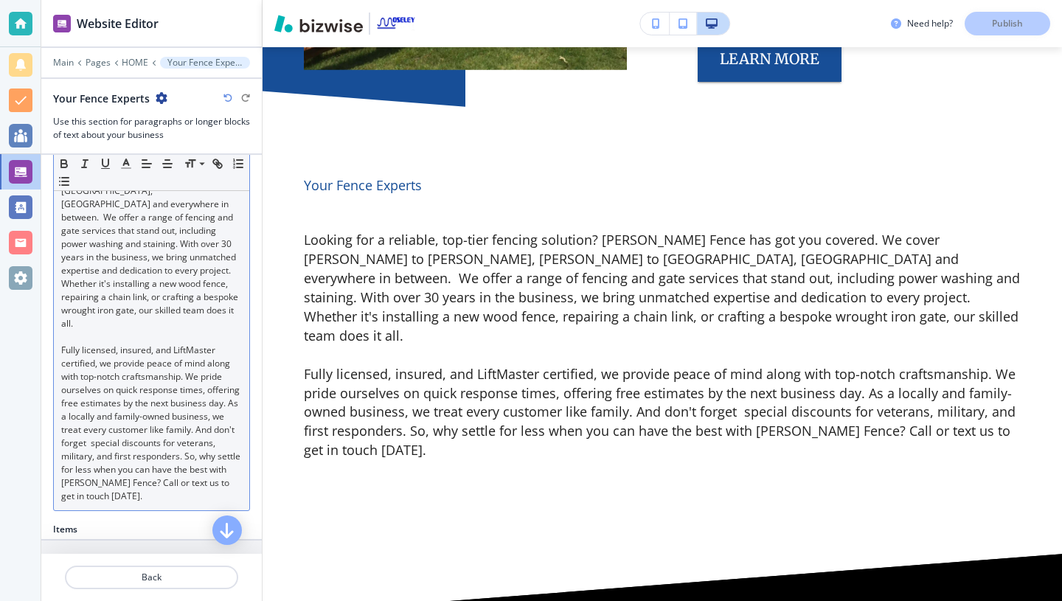
scroll to position [307, 0]
click at [90, 411] on p "Fully licensed, insured, and LiftMaster certified, we provide peace of mind alo…" at bounding box center [151, 418] width 181 height 159
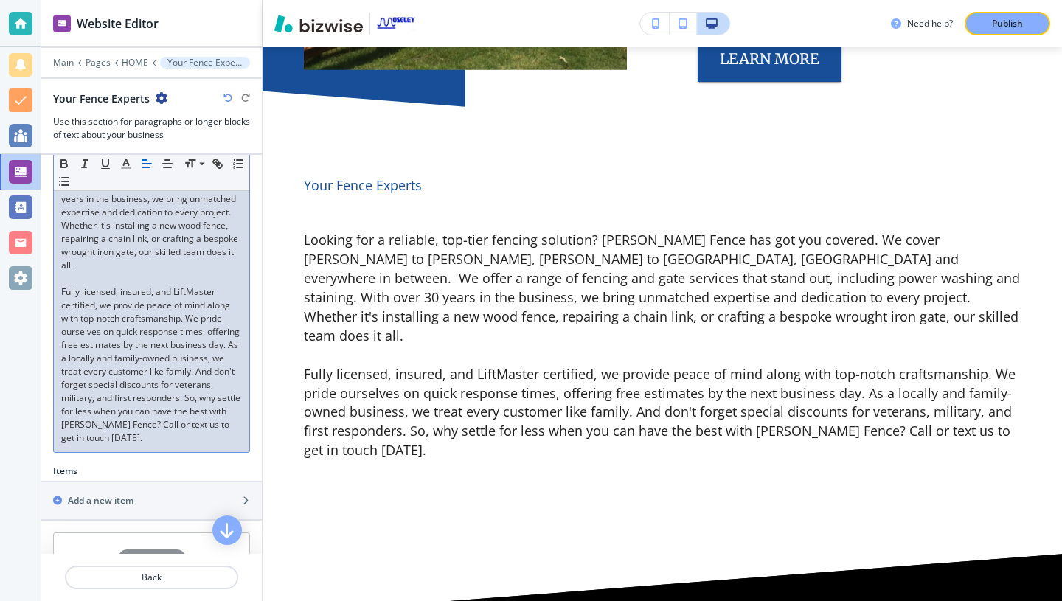
scroll to position [0, 0]
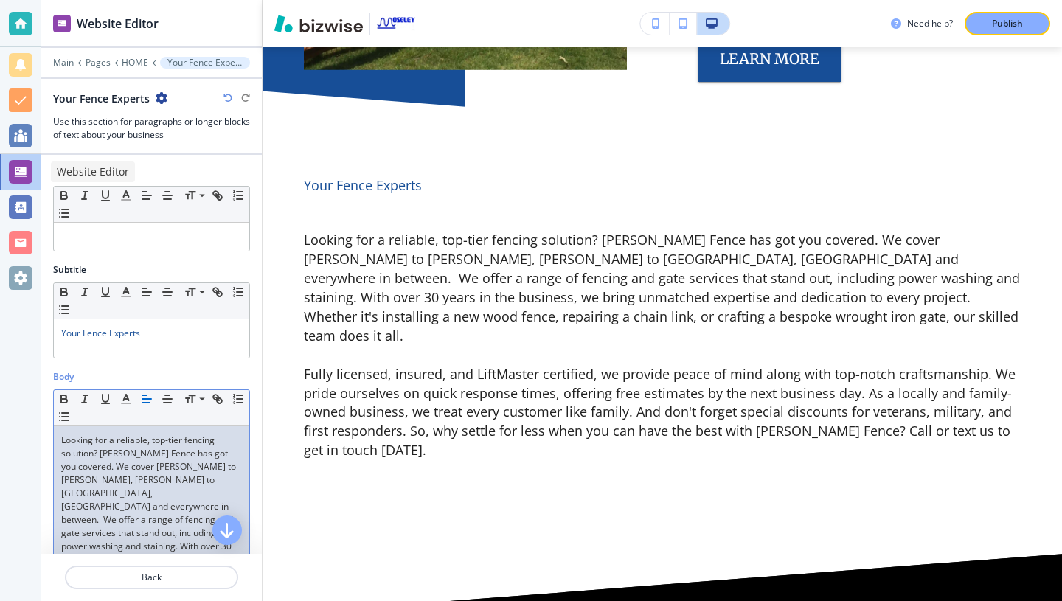
click at [21, 165] on div at bounding box center [21, 172] width 24 height 24
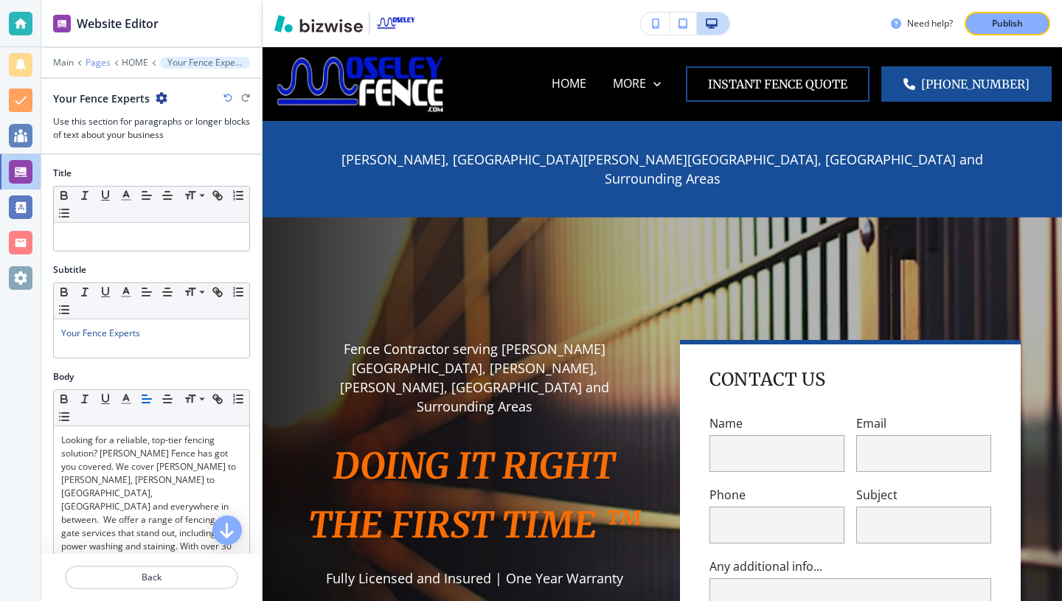
click at [95, 63] on p "Pages" at bounding box center [98, 63] width 25 height 10
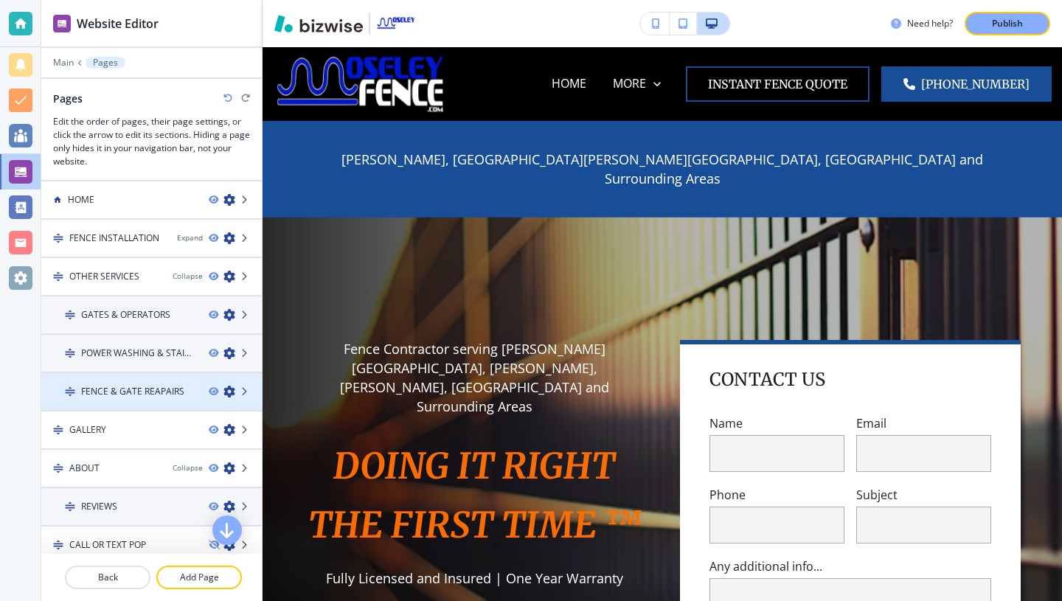
click at [251, 389] on div at bounding box center [235, 392] width 53 height 12
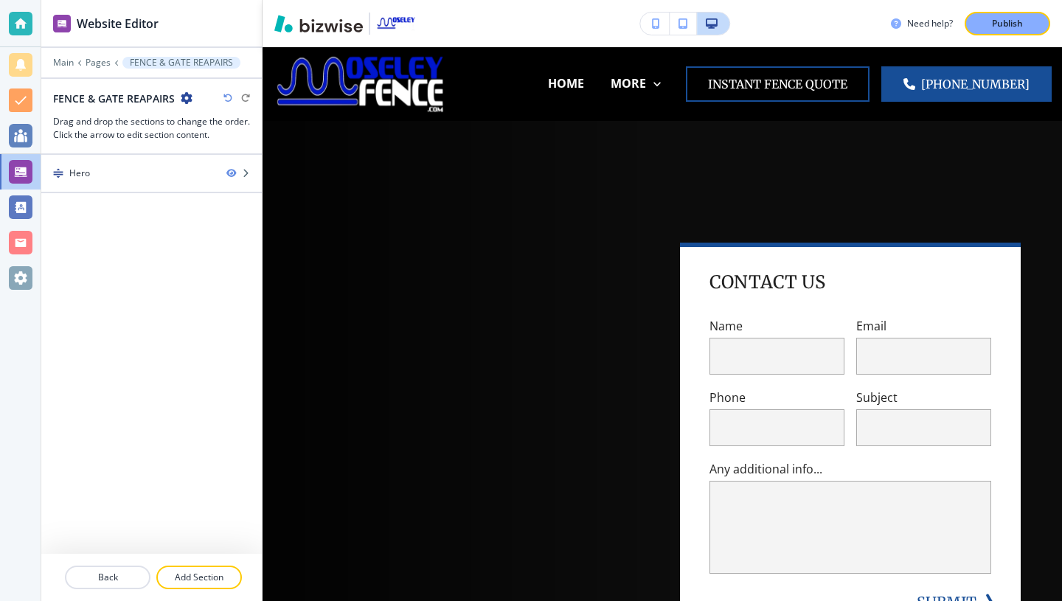
click at [162, 101] on h2 "FENCE & GATE REAPAIRS" at bounding box center [114, 98] width 122 height 15
click at [185, 99] on icon "button" at bounding box center [187, 98] width 12 height 12
click at [188, 94] on icon "button" at bounding box center [187, 98] width 12 height 12
click at [211, 117] on p "Edit Page Settings" at bounding box center [227, 123] width 75 height 13
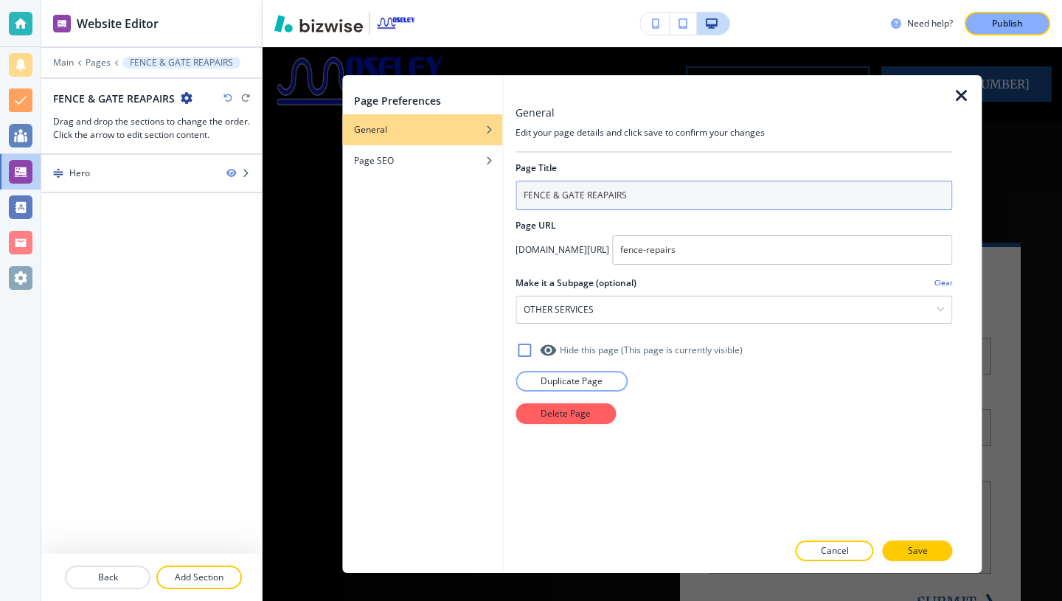
click at [621, 198] on input "FENCE & GATE REAPAIRS" at bounding box center [734, 196] width 437 height 30
type input "FENCE & GATE REPAIRS"
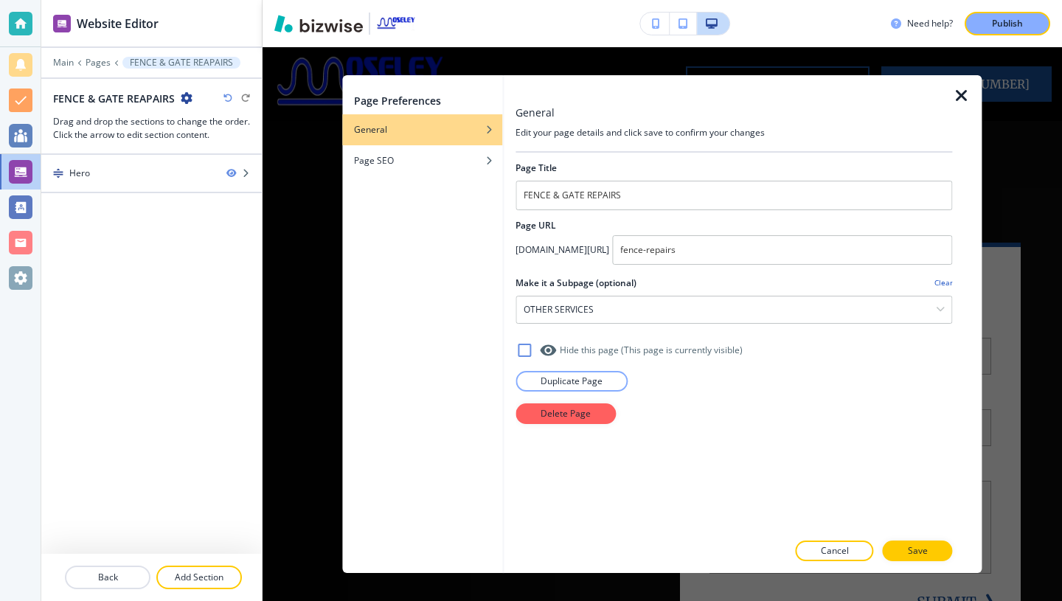
click at [679, 288] on div "Make it a Subpage (optional) Clear" at bounding box center [734, 283] width 437 height 13
click at [901, 552] on button "Save" at bounding box center [918, 551] width 70 height 21
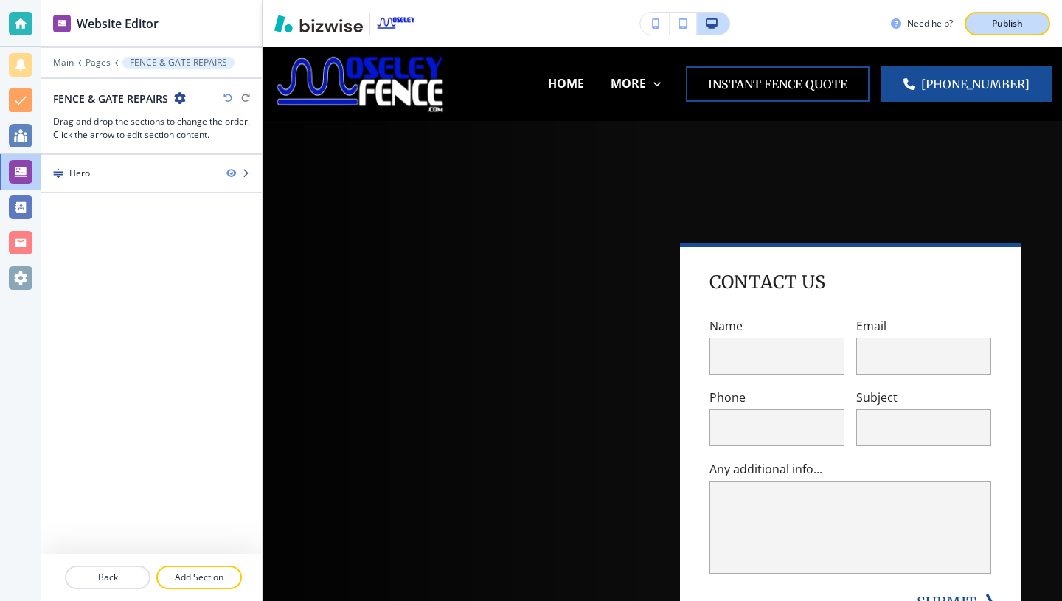
click at [1000, 23] on p "Publish" at bounding box center [1007, 23] width 31 height 13
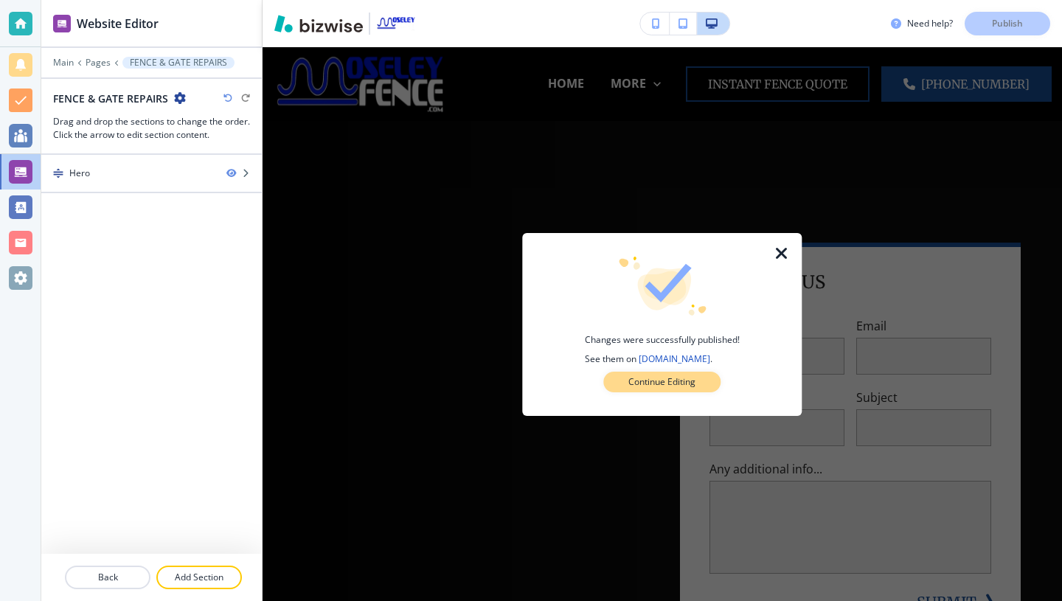
click at [631, 377] on p "Continue Editing" at bounding box center [661, 381] width 67 height 13
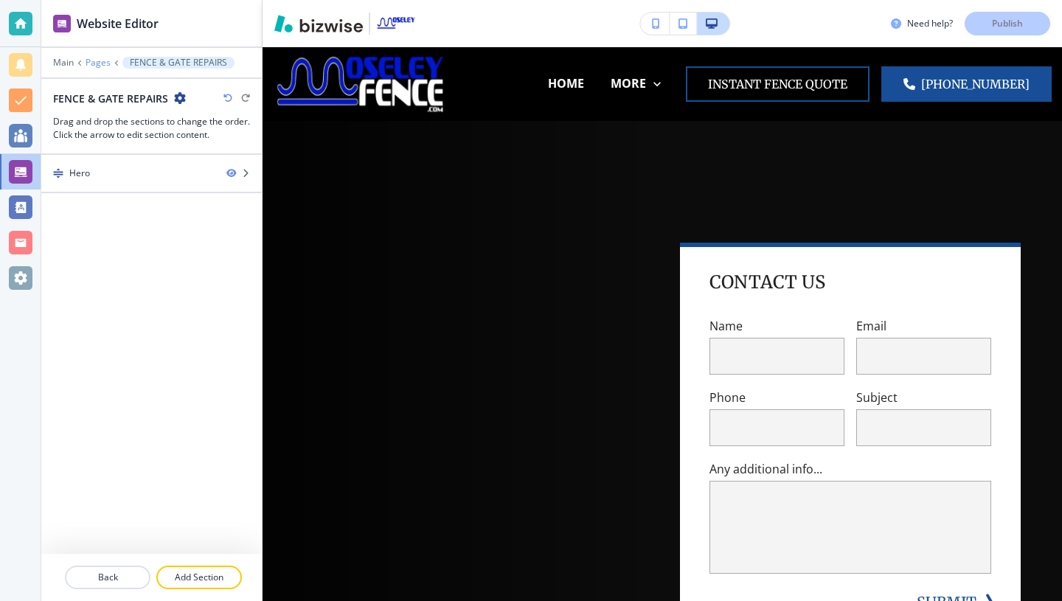
click at [91, 61] on p "Pages" at bounding box center [98, 63] width 25 height 10
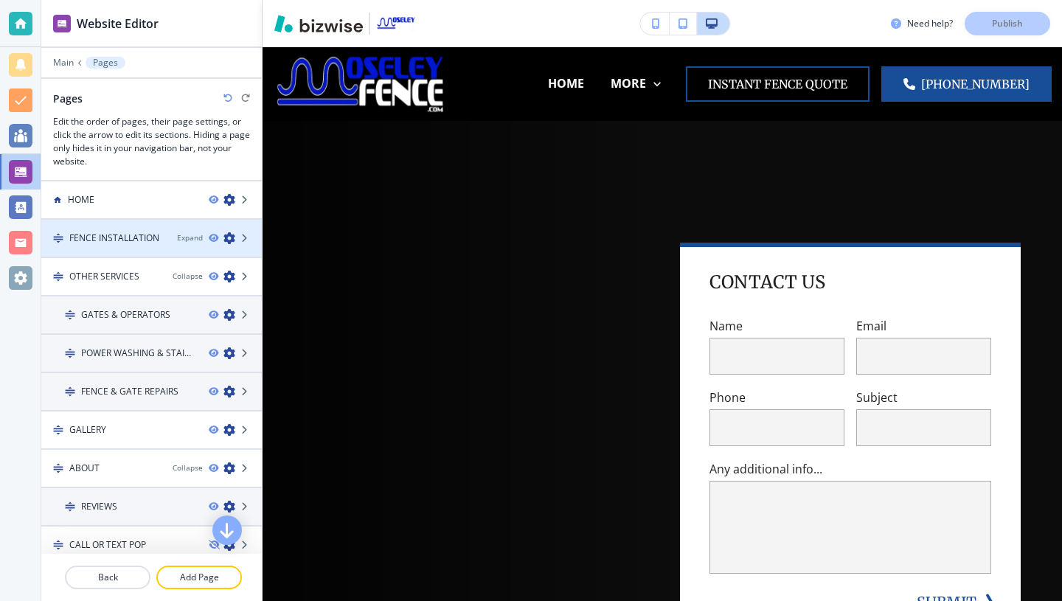
click at [170, 240] on div "FENCE INSTALLATION Expand" at bounding box center [151, 238] width 221 height 13
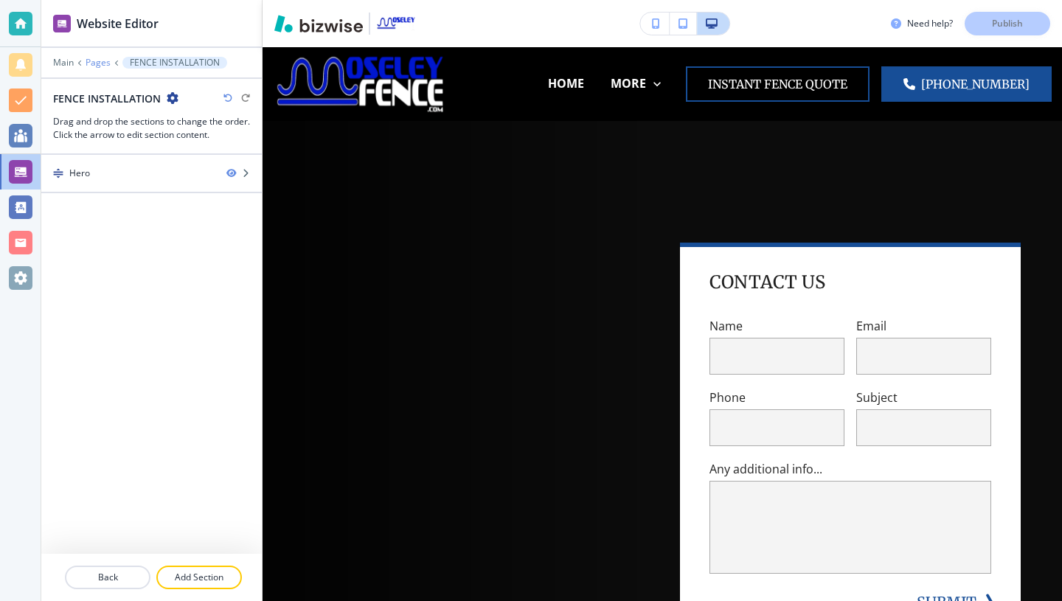
click at [95, 67] on p "Pages" at bounding box center [98, 63] width 25 height 10
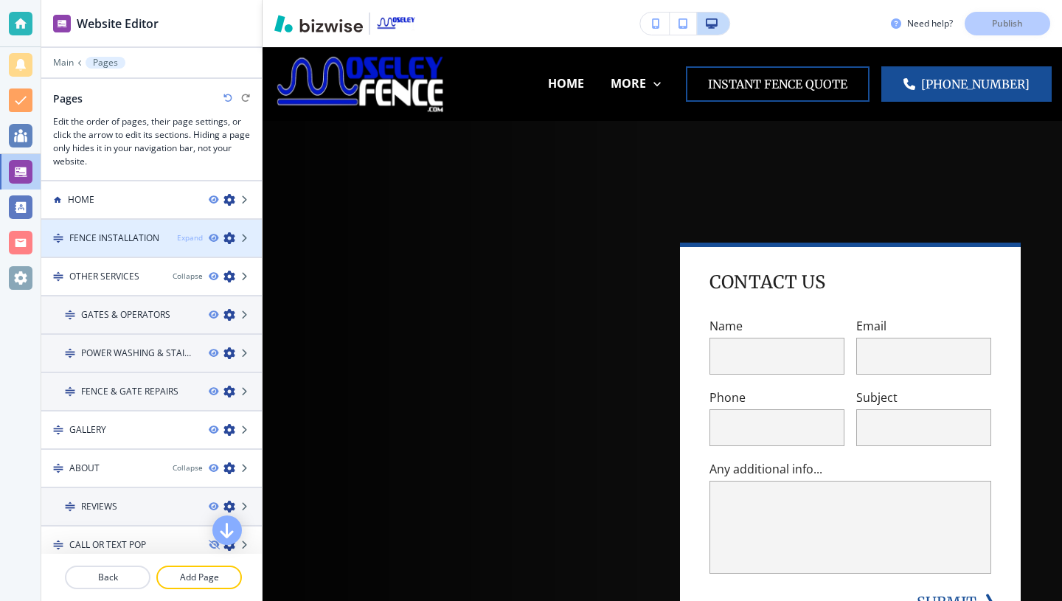
click at [197, 234] on div "Expand" at bounding box center [190, 237] width 26 height 11
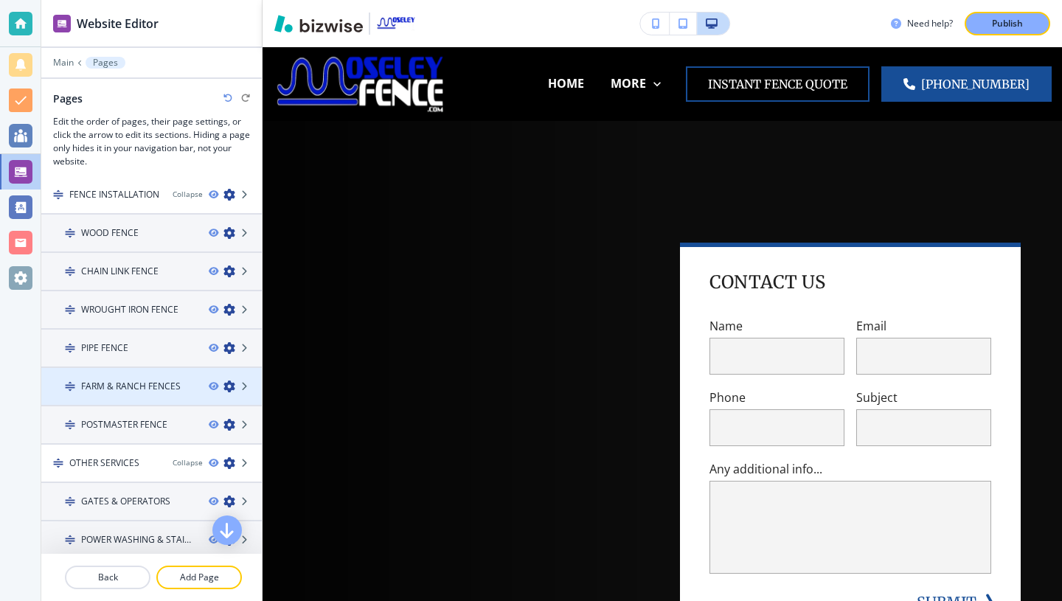
scroll to position [45, 0]
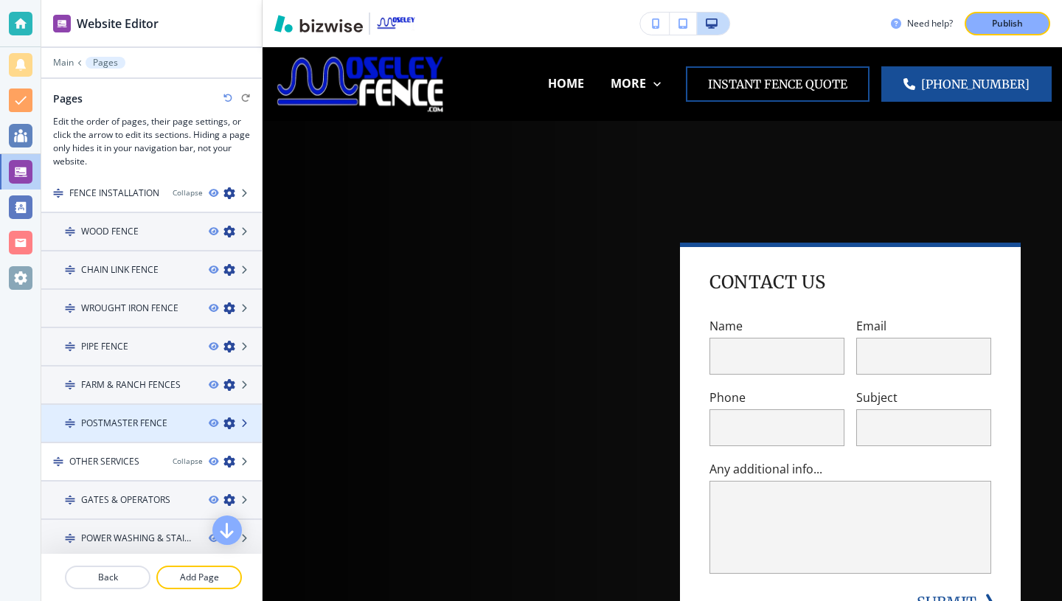
click at [243, 426] on icon at bounding box center [245, 423] width 9 height 9
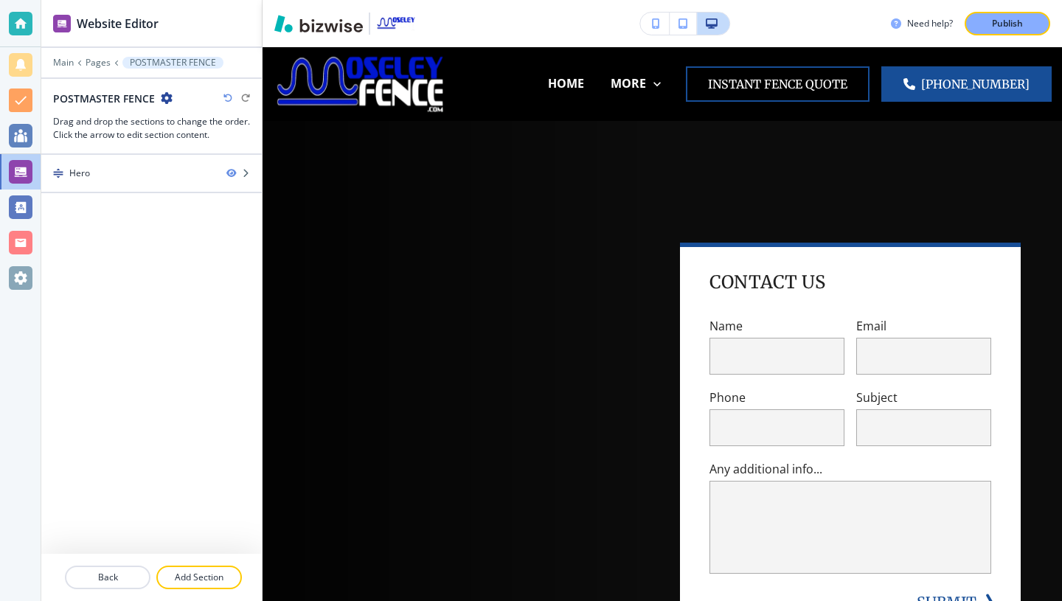
click at [118, 95] on h2 "POSTMASTER FENCE" at bounding box center [104, 98] width 102 height 15
click at [166, 100] on icon "button" at bounding box center [167, 98] width 12 height 12
click at [182, 123] on p "Edit Page Settings" at bounding box center [206, 123] width 75 height 13
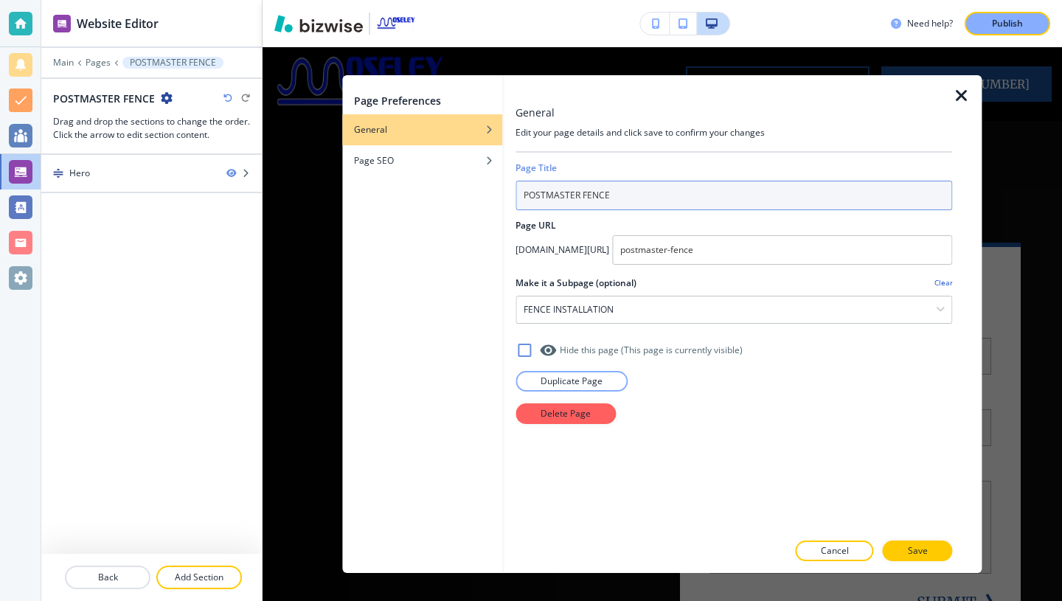
click at [580, 194] on input "POSTMASTER FENCE" at bounding box center [734, 196] width 437 height 30
type input "POSTMASTER+ FENCE"
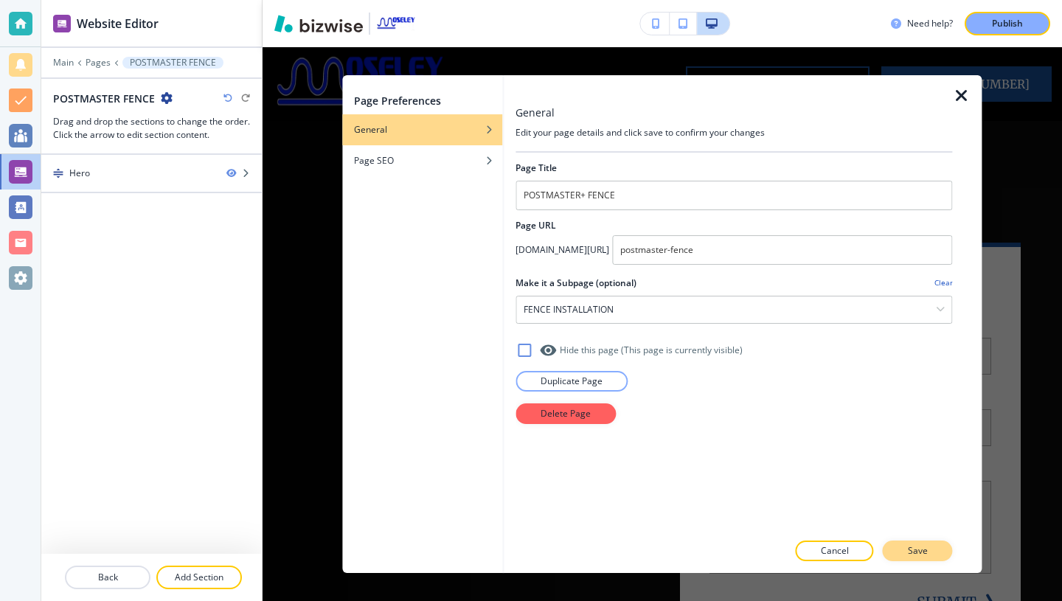
click at [928, 548] on button "Save" at bounding box center [918, 551] width 70 height 21
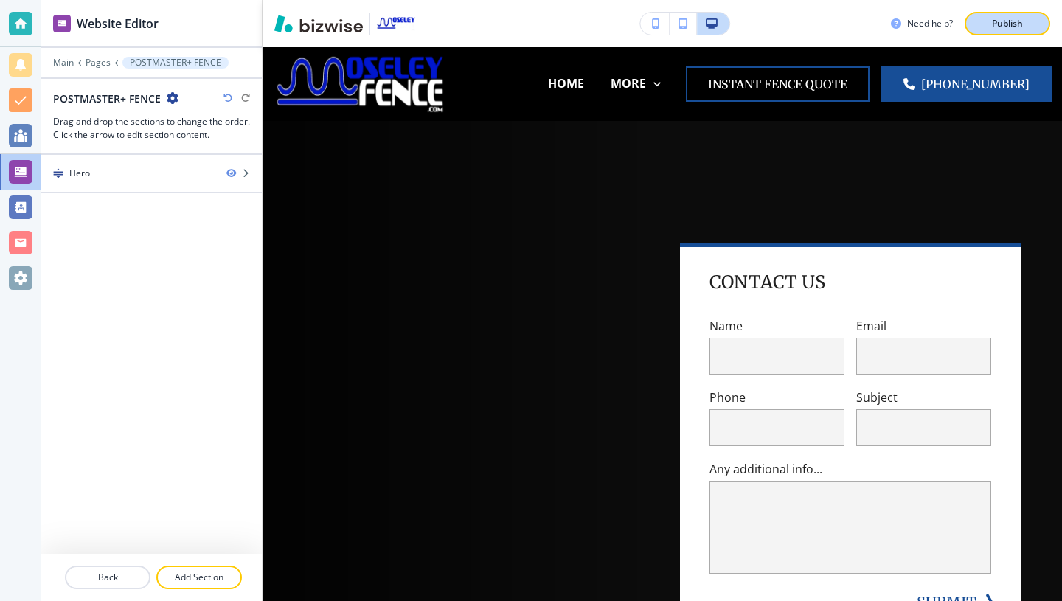
click at [993, 21] on p "Publish" at bounding box center [1007, 23] width 31 height 13
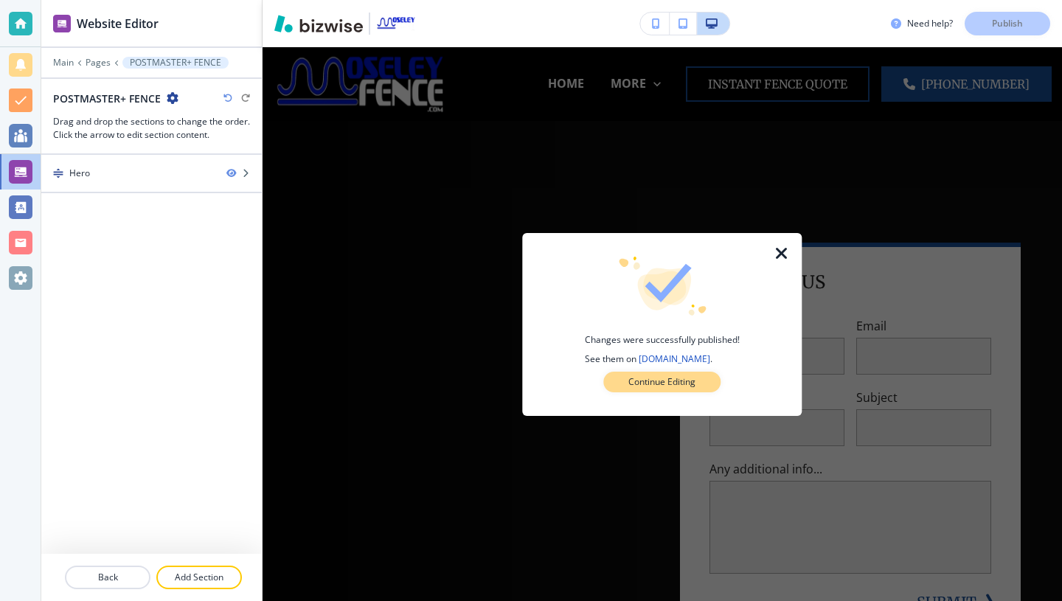
click at [629, 387] on p "Continue Editing" at bounding box center [661, 381] width 67 height 13
